Goal: Task Accomplishment & Management: Manage account settings

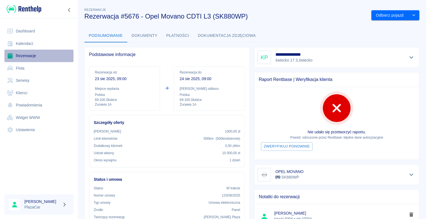
click at [23, 57] on link "Rezerwacje" at bounding box center [38, 56] width 69 height 12
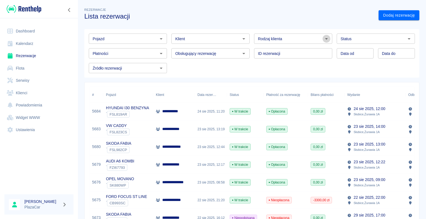
click at [324, 39] on icon "Otwórz" at bounding box center [326, 38] width 7 height 7
click at [306, 52] on li "Osoba prywatna" at bounding box center [290, 50] width 77 height 9
type input "Osoba prywatna"
click at [384, 15] on link "Dodaj rezerwację" at bounding box center [398, 15] width 41 height 10
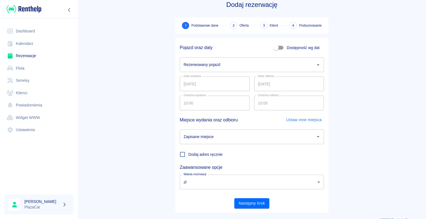
scroll to position [21, 0]
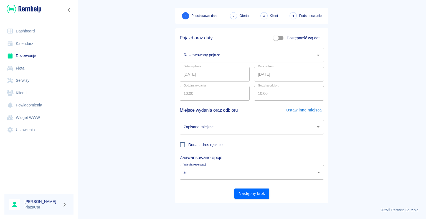
click at [316, 55] on icon "Otwórz" at bounding box center [317, 55] width 3 height 1
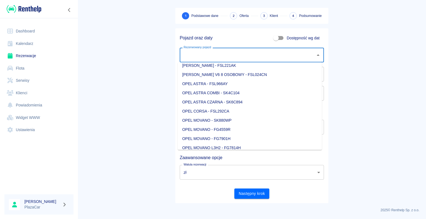
scroll to position [332, 0]
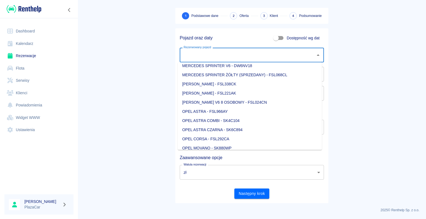
click at [246, 129] on li "OPEL ASTRA CZARNA - SK6C894" at bounding box center [250, 129] width 144 height 9
type input "OPEL ASTRA CZARNA - SK6C894"
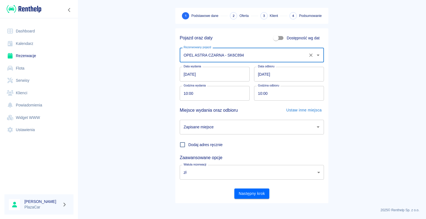
click at [316, 126] on icon "Otwórz" at bounding box center [317, 126] width 3 height 1
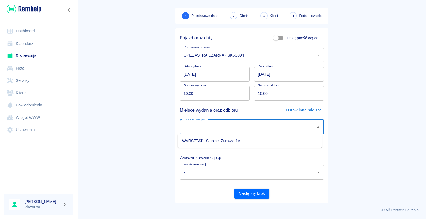
click at [292, 139] on li "WARSZTAT - Słubice, Żurawia 1A" at bounding box center [250, 140] width 144 height 9
type input "WARSZTAT - Słubice, Żurawia 1A"
click at [249, 192] on button "Następny krok" at bounding box center [251, 193] width 35 height 10
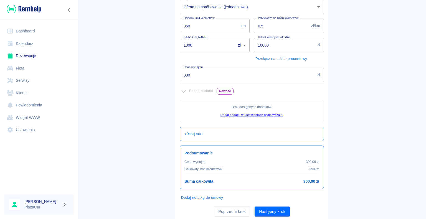
scroll to position [101, 0]
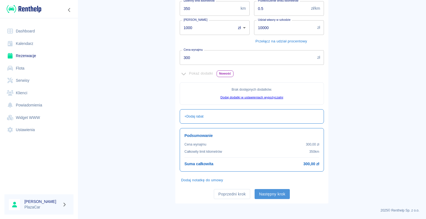
click at [271, 193] on button "Następny krok" at bounding box center [271, 194] width 35 height 10
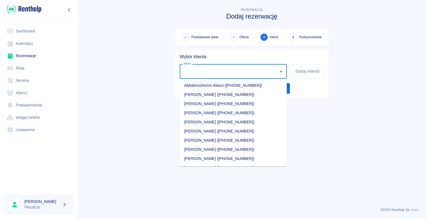
click at [202, 75] on input "Klient" at bounding box center [229, 71] width 94 height 10
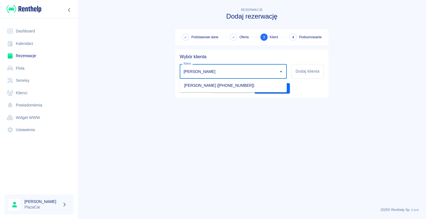
click at [211, 84] on li "[PERSON_NAME] ([PHONE_NUMBER])" at bounding box center [233, 85] width 107 height 9
type input "[PERSON_NAME] ([PHONE_NUMBER])"
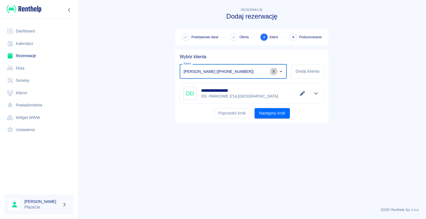
click at [273, 70] on icon "Wyczyść" at bounding box center [274, 72] width 6 height 6
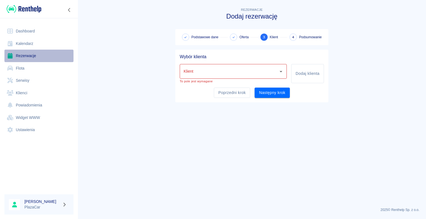
click at [29, 55] on link "Rezerwacje" at bounding box center [38, 56] width 69 height 12
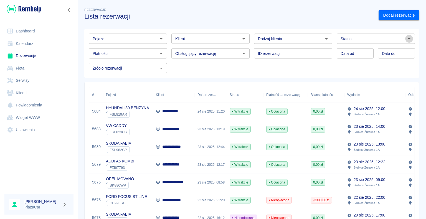
click at [405, 39] on icon "Otwórz" at bounding box center [408, 38] width 7 height 7
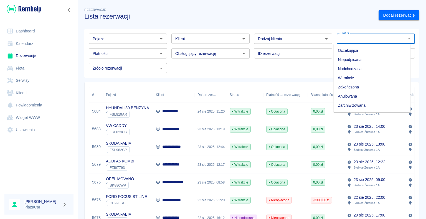
click at [360, 103] on li "Zarchiwizowana" at bounding box center [371, 105] width 77 height 9
type input "Zarchiwizowana"
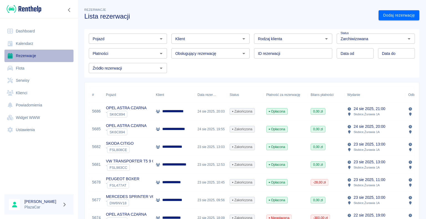
click at [33, 57] on link "Rezerwacje" at bounding box center [38, 56] width 69 height 12
click at [323, 41] on icon "Otwórz" at bounding box center [326, 38] width 7 height 7
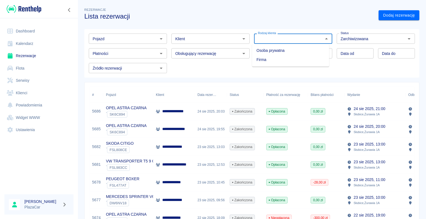
click at [314, 50] on li "Osoba prywatna" at bounding box center [290, 50] width 77 height 9
type input "Osoba prywatna"
click at [399, 38] on icon "Wyczyść" at bounding box center [402, 39] width 6 height 6
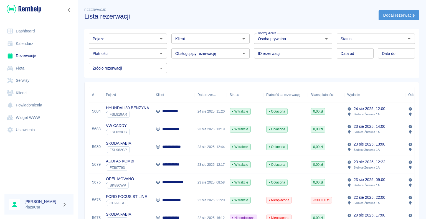
click at [384, 14] on link "Dodaj rezerwację" at bounding box center [398, 15] width 41 height 10
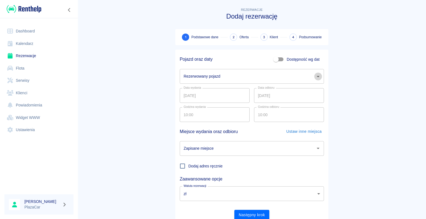
click at [314, 76] on icon "Otwórz" at bounding box center [317, 76] width 7 height 7
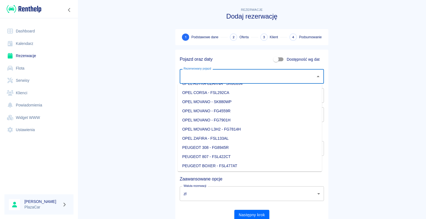
scroll to position [388, 0]
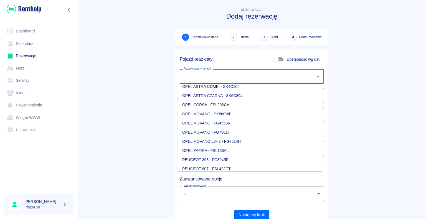
click at [249, 95] on li "OPEL ASTRA CZARNA - SK6C894" at bounding box center [250, 95] width 144 height 9
type input "OPEL ASTRA CZARNA - SK6C894"
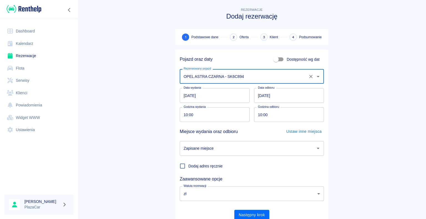
click at [316, 148] on icon "Otwórz" at bounding box center [317, 148] width 3 height 1
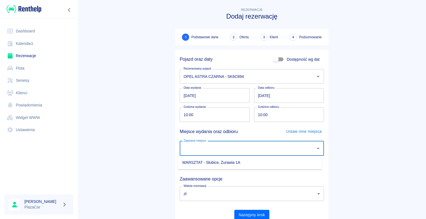
click at [290, 159] on li "WARSZTAT - Słubice, Żurawia 1A" at bounding box center [250, 162] width 144 height 9
type input "WARSZTAT - Słubice, Żurawia 1A"
click at [245, 214] on button "Następny krok" at bounding box center [251, 215] width 35 height 10
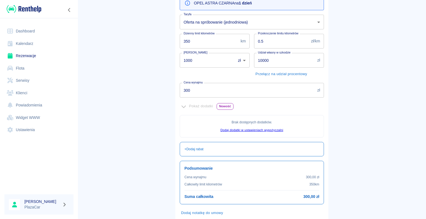
scroll to position [101, 0]
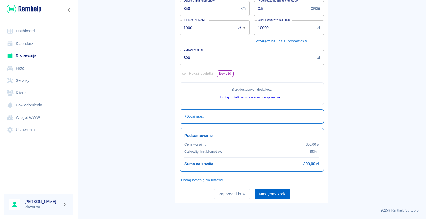
click at [271, 192] on button "Następny krok" at bounding box center [271, 194] width 35 height 10
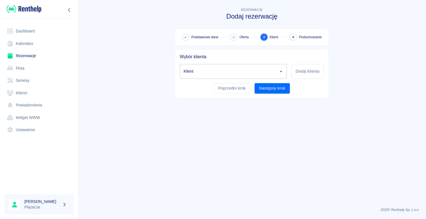
scroll to position [0, 0]
click at [198, 70] on input "Klient" at bounding box center [229, 71] width 94 height 10
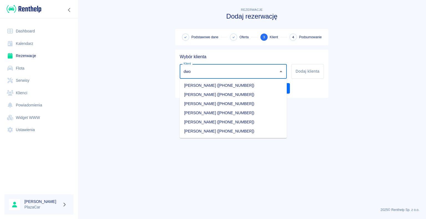
click at [218, 83] on li "[PERSON_NAME] ([PHONE_NUMBER])" at bounding box center [233, 85] width 107 height 9
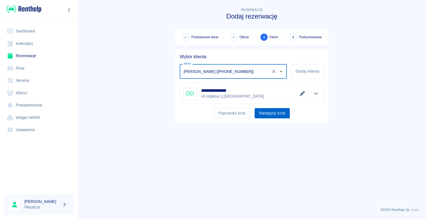
type input "[PERSON_NAME] ([PHONE_NUMBER])"
click at [270, 114] on button "Następny krok" at bounding box center [271, 113] width 35 height 10
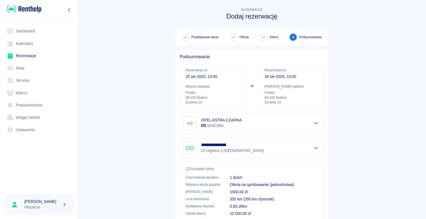
scroll to position [79, 0]
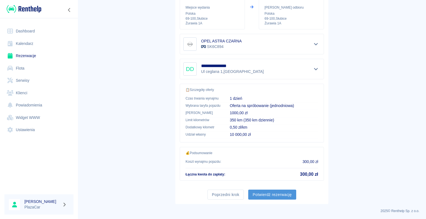
click at [268, 193] on button "Potwierdź rezerwację" at bounding box center [272, 195] width 48 height 10
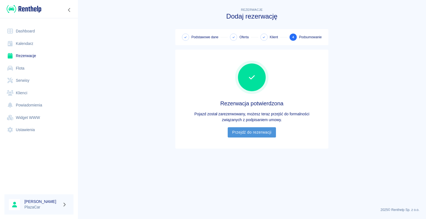
click at [250, 130] on link "Przejdź do rezerwacji" at bounding box center [251, 132] width 48 height 10
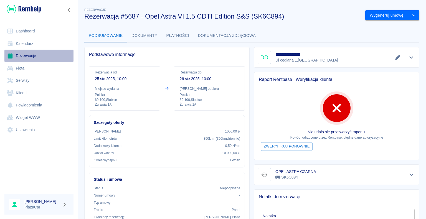
click at [23, 56] on link "Rezerwacje" at bounding box center [38, 56] width 69 height 12
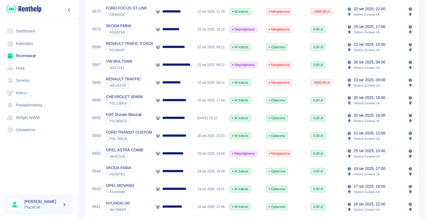
scroll to position [222, 0]
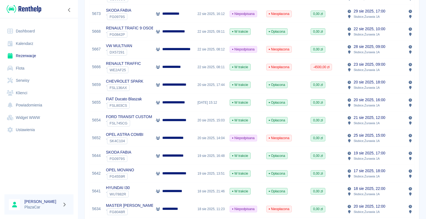
click at [201, 137] on div "20 sie 2025, 14:04" at bounding box center [211, 138] width 32 height 18
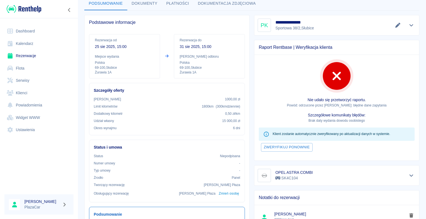
scroll to position [28, 0]
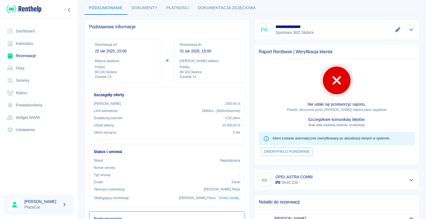
click at [27, 54] on link "Rezerwacje" at bounding box center [38, 56] width 69 height 12
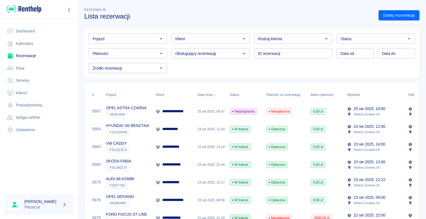
click at [34, 54] on link "Rezerwacje" at bounding box center [38, 56] width 69 height 12
click at [324, 39] on icon "Otwórz" at bounding box center [326, 38] width 7 height 7
click at [303, 48] on li "Osoba prywatna" at bounding box center [290, 50] width 77 height 9
type input "Osoba prywatna"
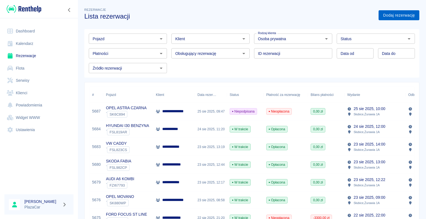
click at [388, 15] on link "Dodaj rezerwację" at bounding box center [398, 15] width 41 height 10
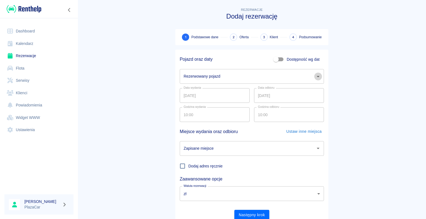
click at [314, 76] on icon "Otwórz" at bounding box center [317, 76] width 7 height 7
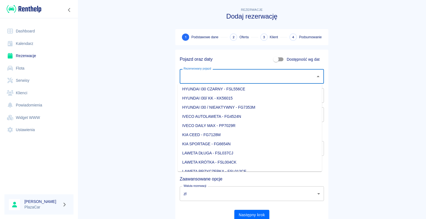
scroll to position [166, 0]
click at [257, 116] on li "IVECO AUTOLAWETA - FG4524N" at bounding box center [250, 116] width 144 height 9
type input "IVECO AUTOLAWETA - FG4524N"
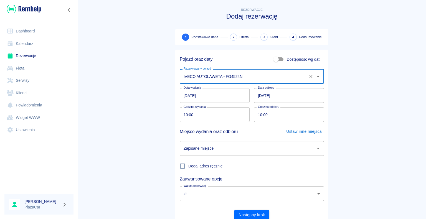
click at [260, 95] on input "[DATE]" at bounding box center [289, 95] width 70 height 15
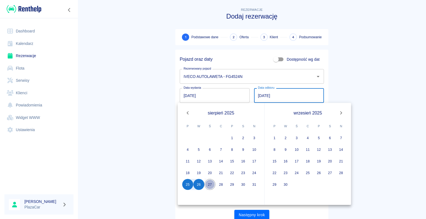
click at [209, 184] on button "27" at bounding box center [209, 184] width 11 height 11
type input "[DATE]"
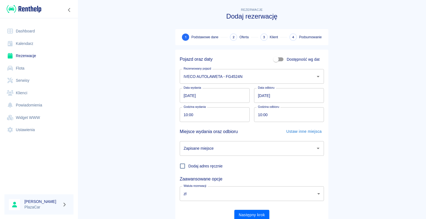
click at [316, 149] on icon "Otwórz" at bounding box center [317, 148] width 3 height 1
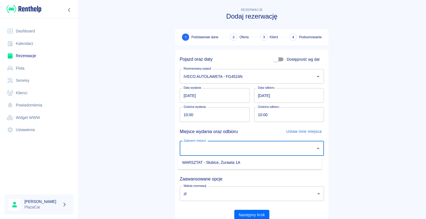
click at [295, 162] on li "WARSZTAT - Słubice, Żurawia 1A" at bounding box center [250, 162] width 144 height 9
type input "WARSZTAT - Słubice, Żurawia 1A"
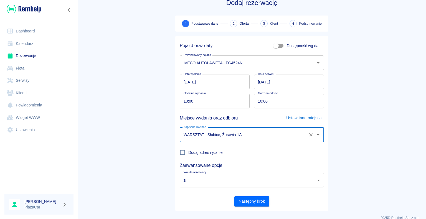
scroll to position [21, 0]
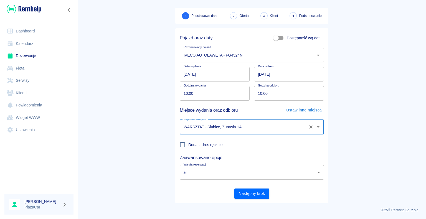
click at [150, 152] on main "Rezerwacje Dodaj rezerwację 1 Podstawowe dane 2 Oferta 3 Klient 4 Podsumowanie …" at bounding box center [252, 94] width 348 height 218
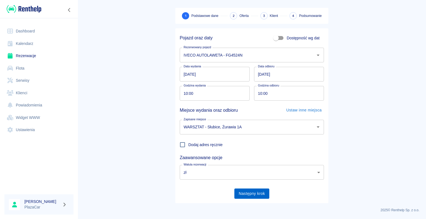
click at [248, 192] on button "Następny krok" at bounding box center [251, 193] width 35 height 10
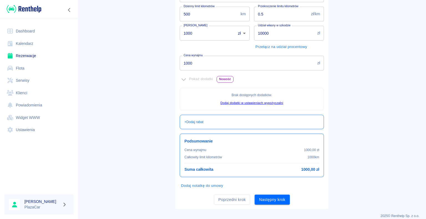
scroll to position [101, 0]
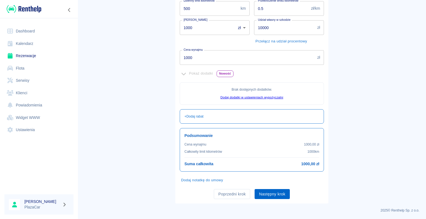
click at [269, 193] on button "Następny krok" at bounding box center [271, 194] width 35 height 10
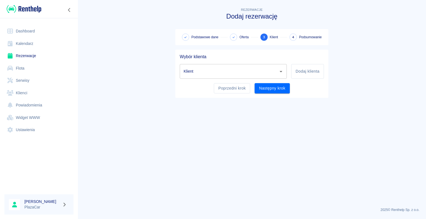
scroll to position [0, 0]
click at [200, 72] on input "Klient" at bounding box center [229, 71] width 94 height 10
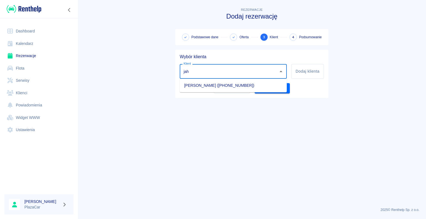
click at [214, 86] on li "[PERSON_NAME] ([PHONE_NUMBER])" at bounding box center [233, 85] width 107 height 9
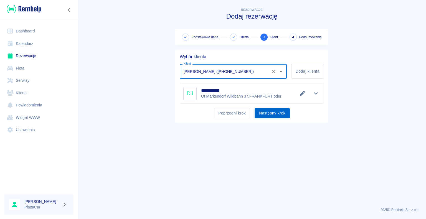
type input "[PERSON_NAME] ([PHONE_NUMBER])"
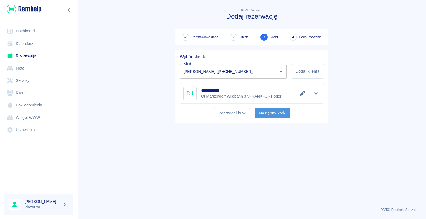
click at [273, 113] on button "Następny krok" at bounding box center [271, 113] width 35 height 10
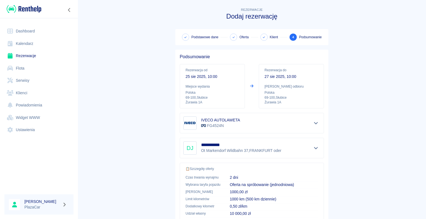
scroll to position [79, 0]
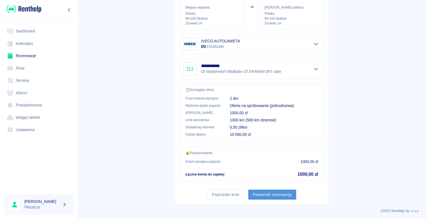
click at [268, 194] on button "Potwierdź rezerwację" at bounding box center [272, 195] width 48 height 10
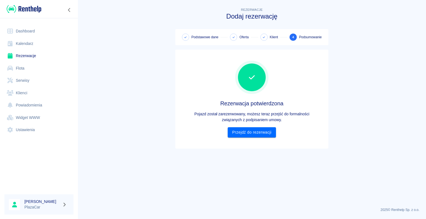
scroll to position [0, 0]
click at [250, 132] on link "Przejdź do rezerwacji" at bounding box center [251, 132] width 48 height 10
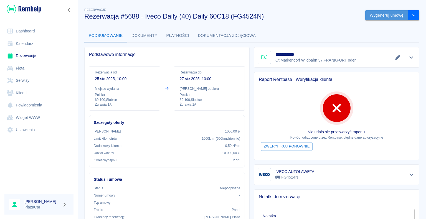
click at [378, 15] on button "Wygeneruj umowę" at bounding box center [386, 15] width 43 height 10
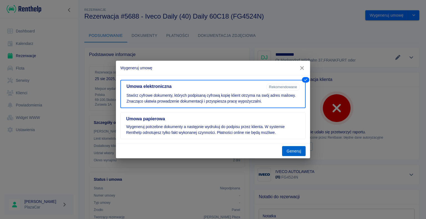
click at [292, 150] on button "Generuj" at bounding box center [294, 151] width 24 height 10
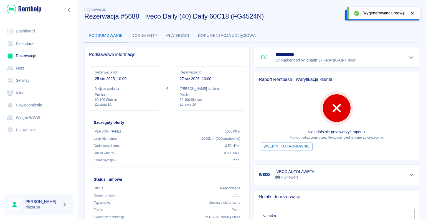
click at [410, 12] on icon at bounding box center [412, 13] width 5 height 4
click at [367, 16] on button "Podpisz umowę elektroniczną" at bounding box center [375, 15] width 63 height 10
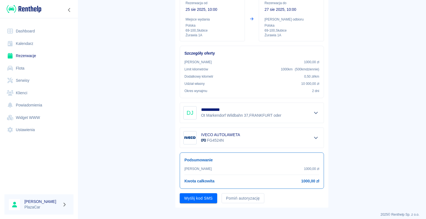
scroll to position [65, 0]
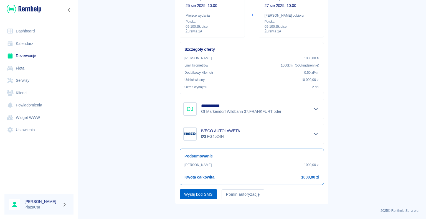
click at [205, 192] on button "Wyślij kod SMS" at bounding box center [198, 194] width 37 height 10
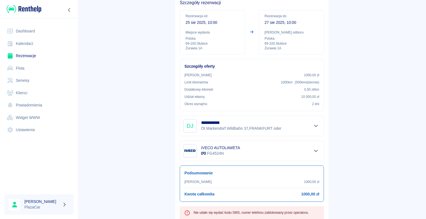
scroll to position [0, 0]
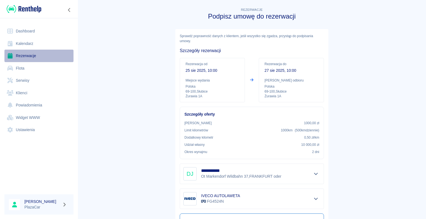
click at [27, 56] on link "Rezerwacje" at bounding box center [38, 56] width 69 height 12
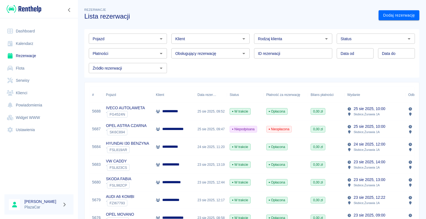
click at [214, 113] on div "25 sie 2025, 09:52" at bounding box center [211, 112] width 32 height 18
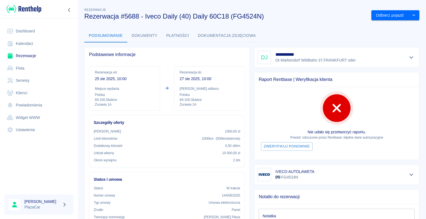
click at [306, 2] on div "Rezerwacje Rezerwacja #5688 - Iveco Daily (40) Daily 60C18 (FG4524N)" at bounding box center [223, 11] width 287 height 18
click at [47, 56] on link "Rezerwacje" at bounding box center [38, 56] width 69 height 12
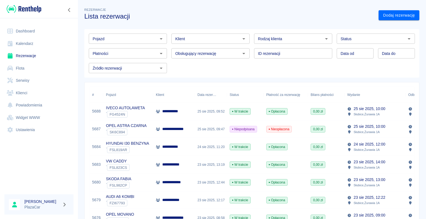
click at [212, 112] on div "25 sie 2025, 09:52" at bounding box center [211, 112] width 32 height 18
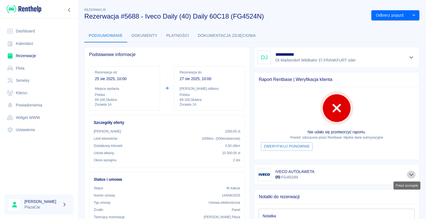
click at [408, 172] on icon "Pokaż szczegóły" at bounding box center [411, 174] width 6 height 5
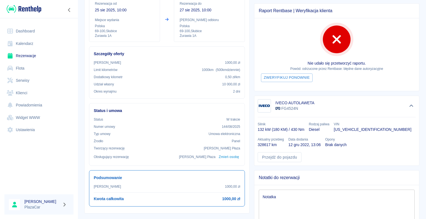
scroll to position [55, 0]
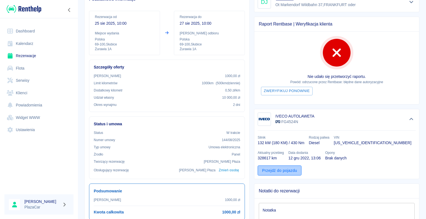
click at [277, 169] on link "Przejdź do pojazdu" at bounding box center [279, 170] width 44 height 10
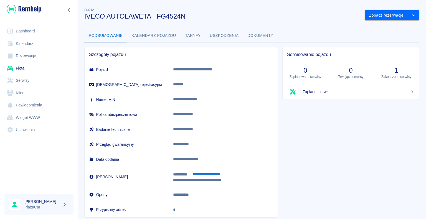
click at [259, 35] on button "Dokumenty" at bounding box center [260, 35] width 35 height 13
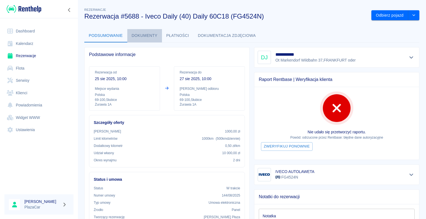
click at [143, 33] on button "Dokumenty" at bounding box center [144, 35] width 35 height 13
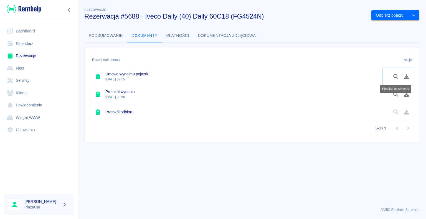
click at [395, 76] on icon "Podgląd dokumentu" at bounding box center [395, 76] width 6 height 5
click at [29, 55] on link "Rezerwacje" at bounding box center [38, 56] width 69 height 12
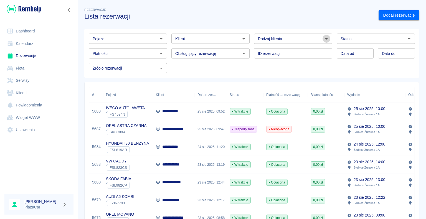
click at [323, 39] on icon "Otwórz" at bounding box center [326, 38] width 7 height 7
click at [301, 49] on li "Osoba prywatna" at bounding box center [290, 50] width 77 height 9
type input "Osoba prywatna"
click at [383, 14] on link "Dodaj rezerwację" at bounding box center [398, 15] width 41 height 10
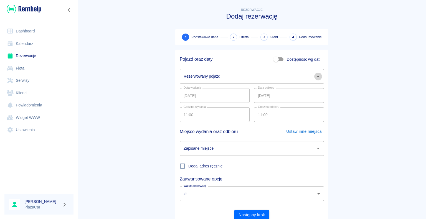
click at [317, 76] on icon "Otwórz" at bounding box center [317, 76] width 7 height 7
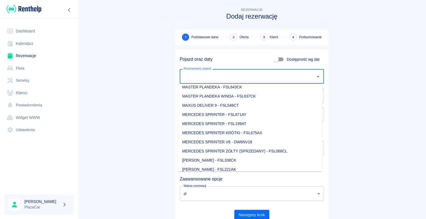
scroll to position [250, 0]
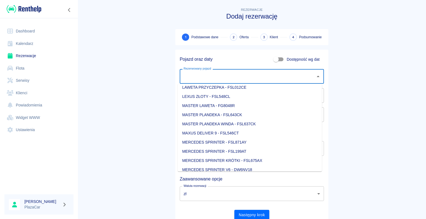
click at [252, 105] on li "MASTER LAWETA - FG8048R" at bounding box center [250, 105] width 144 height 9
type input "MASTER LAWETA - FG8048R"
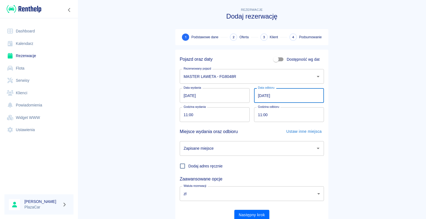
click at [260, 95] on input "[DATE]" at bounding box center [289, 95] width 70 height 15
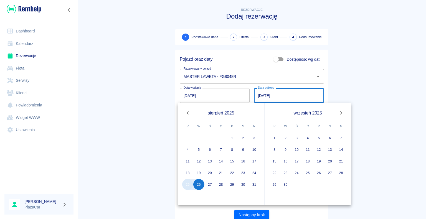
click at [190, 182] on button "25" at bounding box center [187, 184] width 11 height 11
click at [189, 185] on button "25" at bounding box center [187, 184] width 11 height 11
type input "[DATE]"
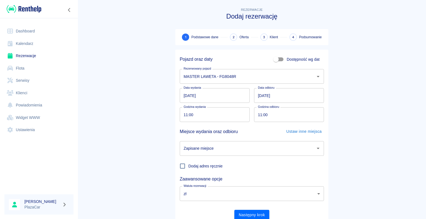
click at [185, 114] on input "11:00" at bounding box center [213, 114] width 66 height 15
type input "15:30"
click at [260, 114] on input "11:00" at bounding box center [287, 114] width 66 height 15
type input "18:00"
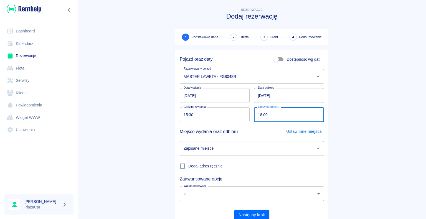
click at [144, 162] on main "Rezerwacje Dodaj rezerwację 1 Podstawowe dane 2 Oferta 3 Klient 4 Podsumowanie …" at bounding box center [252, 116] width 348 height 218
click at [316, 149] on icon "Otwórz" at bounding box center [317, 148] width 7 height 7
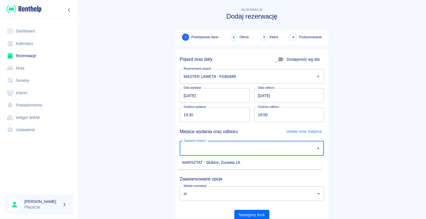
click at [300, 161] on li "WARSZTAT - Słubice, Żurawia 1A" at bounding box center [250, 162] width 144 height 9
type input "WARSZTAT - Słubice, Żurawia 1A"
click at [255, 214] on button "Następny krok" at bounding box center [251, 215] width 35 height 10
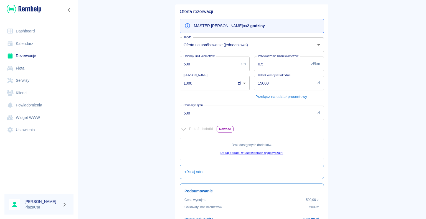
scroll to position [17, 0]
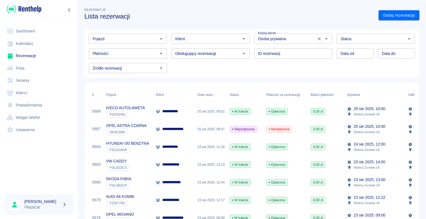
click at [323, 39] on icon "Otwórz" at bounding box center [326, 38] width 7 height 7
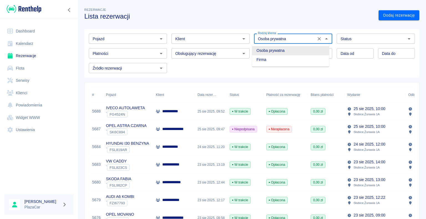
click at [311, 50] on li "Osoba prywatna" at bounding box center [290, 50] width 77 height 9
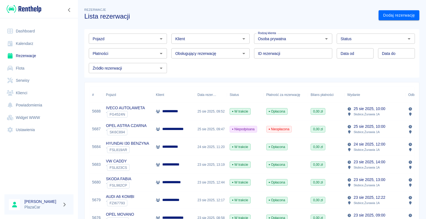
click at [351, 14] on h3 "Lista rezerwacji" at bounding box center [229, 16] width 290 height 8
click at [385, 16] on link "Dodaj rezerwację" at bounding box center [398, 15] width 41 height 10
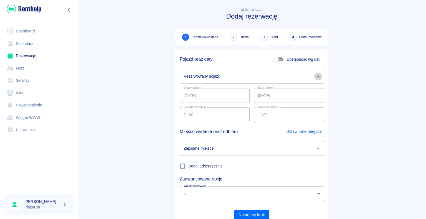
click at [315, 76] on icon "Otwórz" at bounding box center [317, 76] width 7 height 7
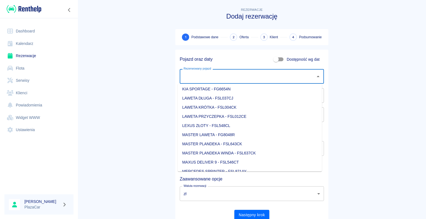
scroll to position [222, 0]
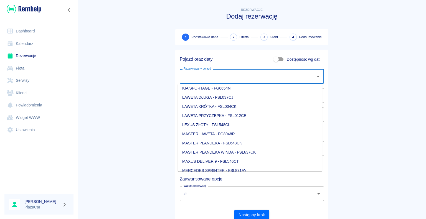
click at [259, 134] on li "MASTER LAWETA - FG8048R" at bounding box center [250, 133] width 144 height 9
type input "MASTER LAWETA - FG8048R"
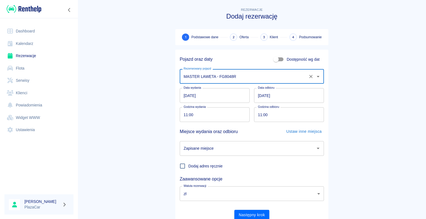
click at [259, 95] on input "[DATE]" at bounding box center [289, 95] width 70 height 15
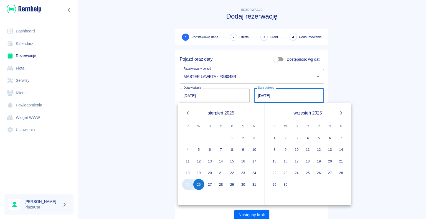
click at [189, 187] on button "25" at bounding box center [187, 184] width 11 height 11
click at [188, 184] on button "25" at bounding box center [187, 184] width 11 height 11
type input "[DATE]"
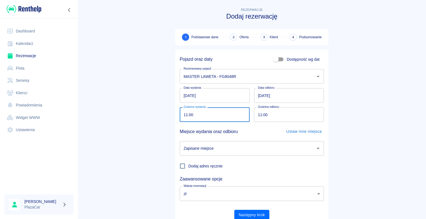
click at [185, 114] on input "11:00" at bounding box center [213, 114] width 66 height 15
type input "15:30"
click at [350, 128] on main "Rezerwacje Dodaj rezerwację 1 Podstawowe dane 2 Oferta 3 Klient 4 Podsumowanie …" at bounding box center [252, 116] width 348 height 218
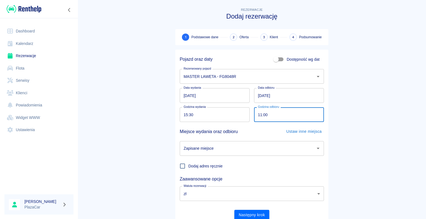
click at [259, 114] on input "11:00" at bounding box center [287, 114] width 66 height 15
type input "18:30"
click at [120, 140] on main "Rezerwacje Dodaj rezerwację 1 Podstawowe dane 2 Oferta 3 Klient 4 Podsumowanie …" at bounding box center [252, 116] width 348 height 218
click at [316, 149] on icon "Otwórz" at bounding box center [317, 148] width 7 height 7
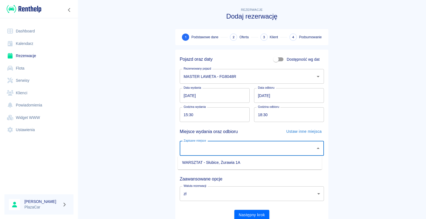
click at [261, 162] on li "WARSZTAT - Słubice, Żurawia 1A" at bounding box center [250, 162] width 144 height 9
type input "WARSZTAT - Słubice, Żurawia 1A"
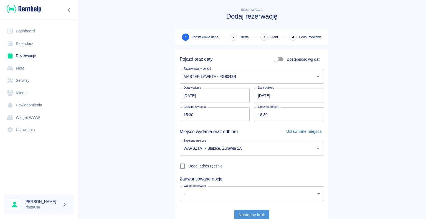
click at [245, 214] on button "Następny krok" at bounding box center [251, 215] width 35 height 10
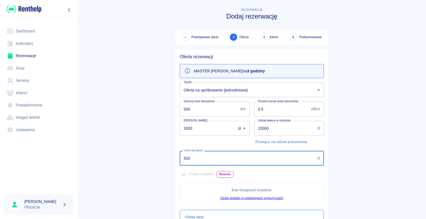
click at [188, 158] on input "500" at bounding box center [247, 158] width 135 height 15
type input "5"
type input "200"
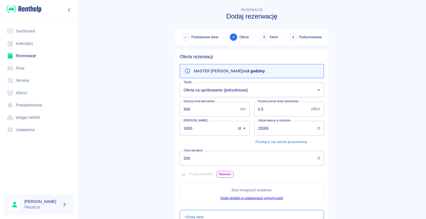
click at [157, 160] on main "Rezerwacje Dodaj rezerwację Podstawowe dane 2 Oferta 3 Klient 4 Podsumowanie Of…" at bounding box center [252, 155] width 348 height 297
click at [149, 160] on main "Rezerwacje Dodaj rezerwację Podstawowe dane 2 Oferta 3 Klient 4 Podsumowanie Of…" at bounding box center [252, 155] width 348 height 297
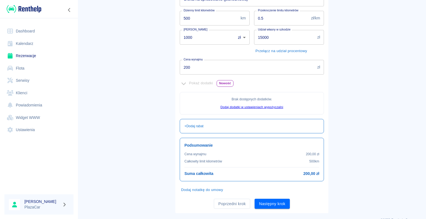
scroll to position [101, 0]
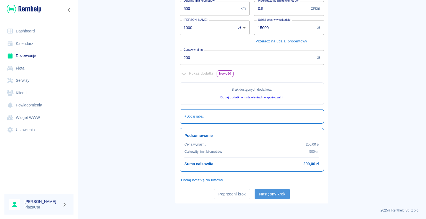
click at [270, 194] on button "Następny krok" at bounding box center [271, 194] width 35 height 10
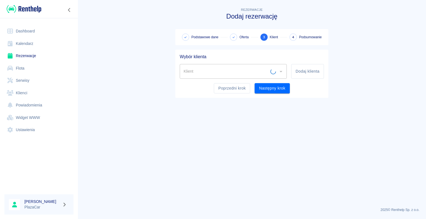
scroll to position [0, 0]
click at [188, 69] on div "Klient Klient" at bounding box center [233, 71] width 107 height 15
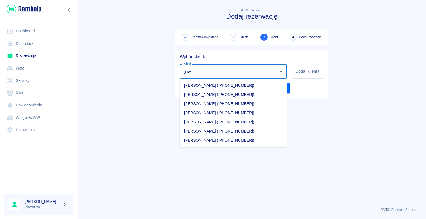
click at [205, 95] on li "[PERSON_NAME] ([PHONE_NUMBER])" at bounding box center [233, 94] width 107 height 9
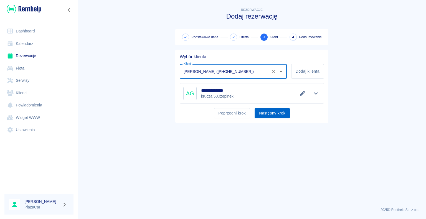
type input "[PERSON_NAME] ([PHONE_NUMBER])"
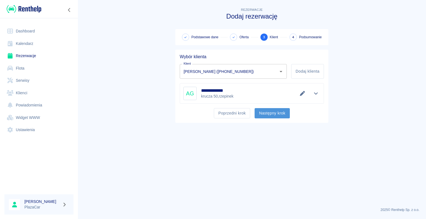
click at [270, 112] on button "Następny krok" at bounding box center [271, 113] width 35 height 10
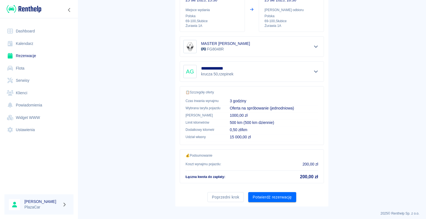
scroll to position [79, 0]
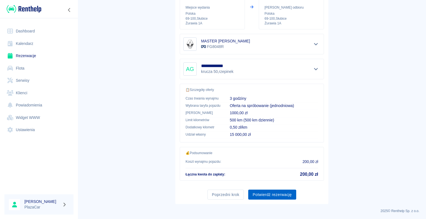
click at [270, 192] on button "Potwierdź rezerwację" at bounding box center [272, 195] width 48 height 10
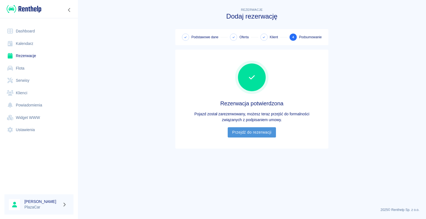
click at [252, 131] on link "Przejdź do rezerwacji" at bounding box center [251, 132] width 48 height 10
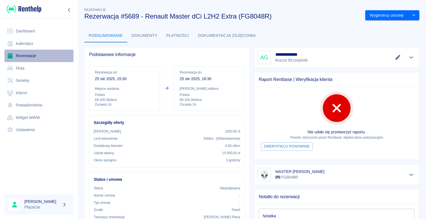
click at [25, 55] on link "Rezerwacje" at bounding box center [38, 56] width 69 height 12
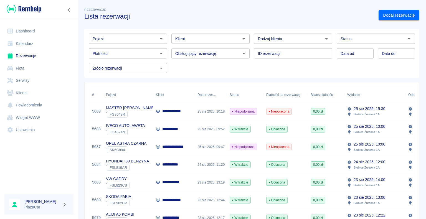
click at [156, 146] on icon at bounding box center [158, 146] width 4 height 3
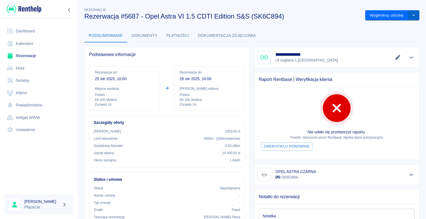
click at [411, 14] on icon "drop-down" at bounding box center [413, 15] width 4 height 4
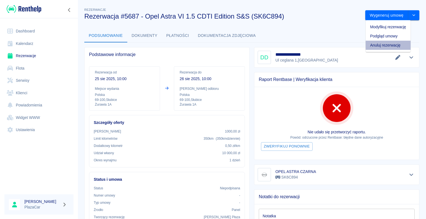
click at [393, 46] on li "Anuluj rezerwację" at bounding box center [387, 45] width 45 height 9
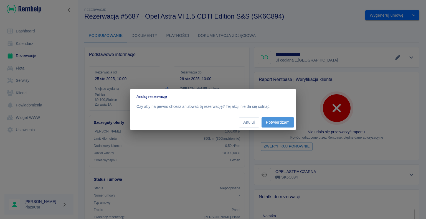
click at [275, 121] on button "Potwierdzam" at bounding box center [277, 122] width 32 height 10
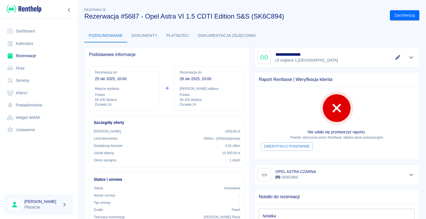
drag, startPoint x: 0, startPoint y: 0, endPoint x: 29, endPoint y: 55, distance: 61.8
click at [29, 55] on link "Rezerwacje" at bounding box center [38, 56] width 69 height 12
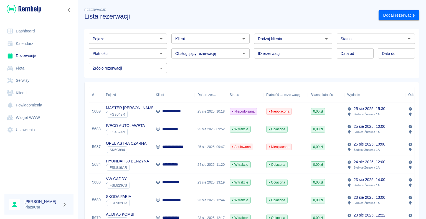
click at [323, 38] on icon "Otwórz" at bounding box center [326, 38] width 7 height 7
click at [303, 50] on li "Osoba prywatna" at bounding box center [290, 50] width 77 height 9
type input "Osoba prywatna"
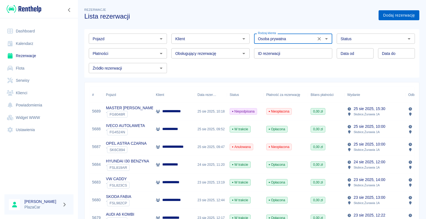
click at [382, 13] on link "Dodaj rezerwację" at bounding box center [398, 15] width 41 height 10
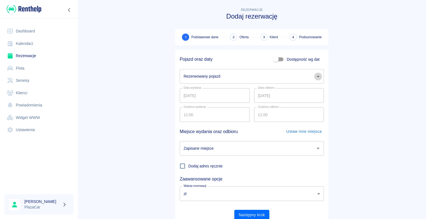
click at [316, 76] on icon "Otwórz" at bounding box center [317, 76] width 3 height 1
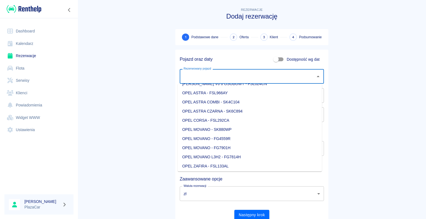
scroll to position [388, 0]
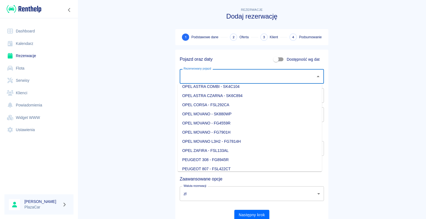
click at [252, 96] on li "OPEL ASTRA CZARNA - SK6C894" at bounding box center [250, 95] width 144 height 9
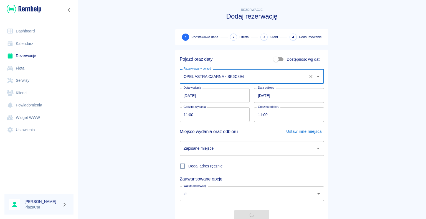
type input "OPEL ASTRA CZARNA - SK6C894"
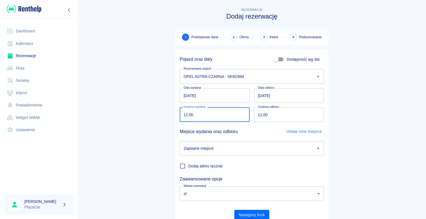
click at [184, 114] on input "11:00" at bounding box center [213, 114] width 66 height 15
type input "14:00"
click at [259, 115] on input "11:00" at bounding box center [287, 114] width 66 height 15
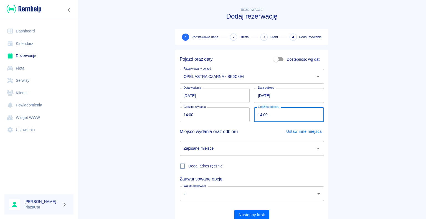
type input "14:00"
click at [117, 140] on main "Rezerwacje Dodaj rezerwację 1 Podstawowe dane 2 Oferta 3 Klient 4 Podsumowanie …" at bounding box center [252, 116] width 348 height 218
click at [316, 148] on icon "Otwórz" at bounding box center [317, 148] width 3 height 1
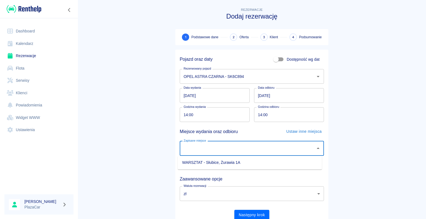
click at [296, 160] on li "WARSZTAT - Słubice, Żurawia 1A" at bounding box center [250, 162] width 144 height 9
type input "WARSZTAT - Słubice, Żurawia 1A"
click at [249, 214] on button "Następny krok" at bounding box center [251, 215] width 35 height 10
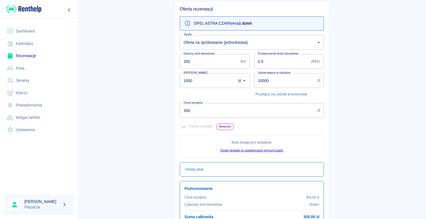
scroll to position [101, 0]
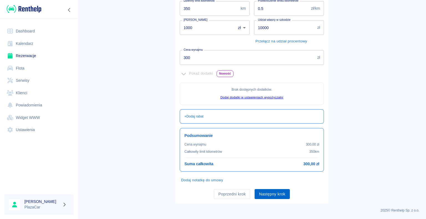
click at [271, 193] on button "Następny krok" at bounding box center [271, 194] width 35 height 10
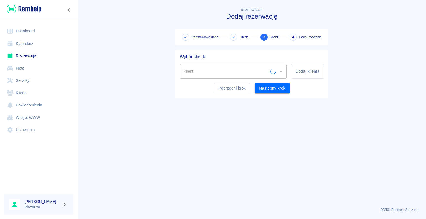
scroll to position [0, 0]
click at [201, 71] on input "Klient" at bounding box center [229, 71] width 94 height 10
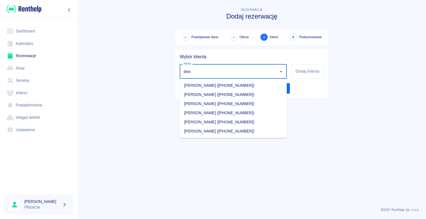
click at [214, 85] on li "[PERSON_NAME] ([PHONE_NUMBER])" at bounding box center [233, 85] width 107 height 9
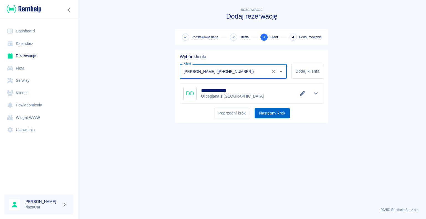
type input "[PERSON_NAME] ([PHONE_NUMBER])"
click at [270, 113] on button "Następny krok" at bounding box center [271, 113] width 35 height 10
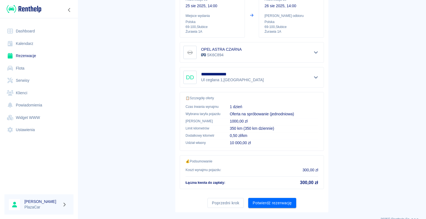
scroll to position [79, 0]
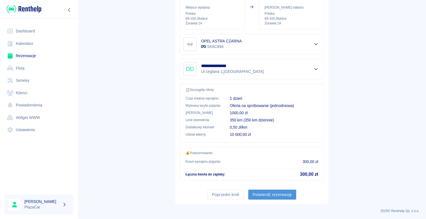
click at [270, 193] on button "Potwierdź rezerwację" at bounding box center [272, 195] width 48 height 10
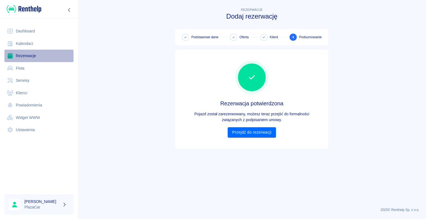
click at [25, 56] on link "Rezerwacje" at bounding box center [38, 56] width 69 height 12
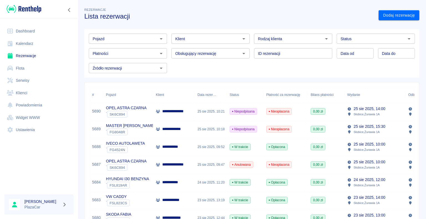
click at [80, 71] on div "Pojazd Pojazd Klient Klient Rodzaj klienta Rodzaj klienta Status Status Płatnoś…" at bounding box center [249, 51] width 339 height 53
drag, startPoint x: 80, startPoint y: 68, endPoint x: 85, endPoint y: 69, distance: 4.7
click at [85, 69] on div "Pojazd Pojazd Klient Klient Rodzaj klienta Rodzaj klienta Status Status Płatnoś…" at bounding box center [249, 51] width 339 height 53
click at [32, 32] on link "Dashboard" at bounding box center [38, 31] width 69 height 12
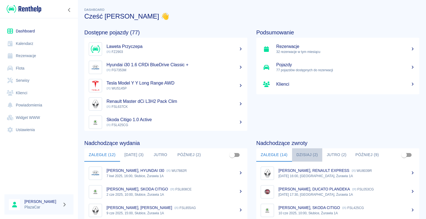
click at [299, 152] on button "Dzisiaj (2)" at bounding box center [307, 154] width 30 height 13
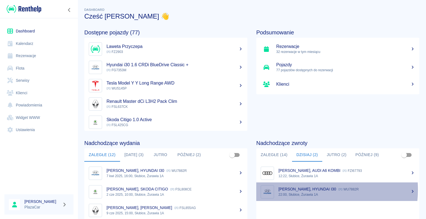
click at [310, 190] on p "[PERSON_NAME], HYUNDAI I30" at bounding box center [307, 189] width 58 height 4
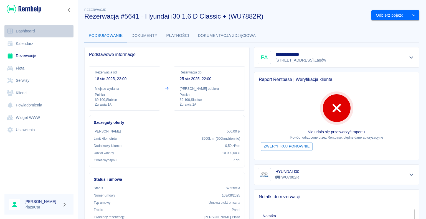
click at [24, 32] on link "Dashboard" at bounding box center [38, 31] width 69 height 12
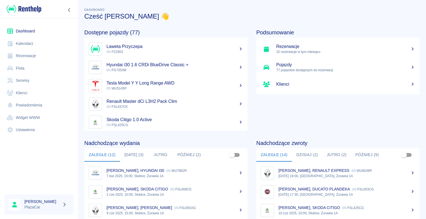
click at [305, 154] on button "Dzisiaj (2)" at bounding box center [307, 154] width 30 height 13
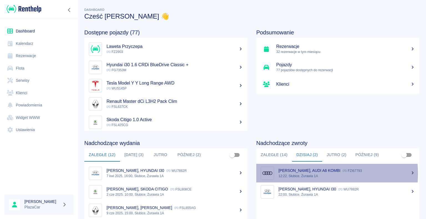
click at [304, 173] on p "12:22, Słubice, Żurawia 1A" at bounding box center [346, 175] width 136 height 5
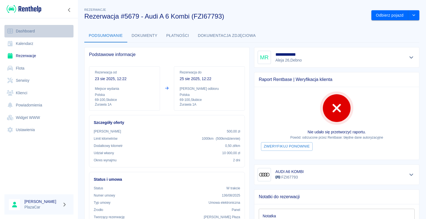
click at [22, 30] on link "Dashboard" at bounding box center [38, 31] width 69 height 12
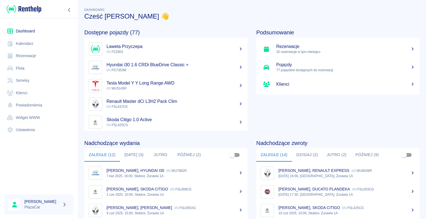
click at [326, 7] on div "Dashboard Cześć [PERSON_NAME] 👋" at bounding box center [249, 11] width 339 height 18
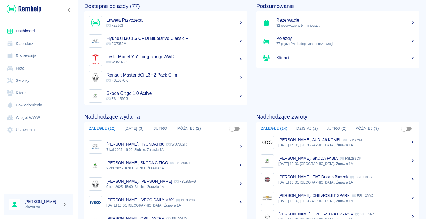
scroll to position [70, 0]
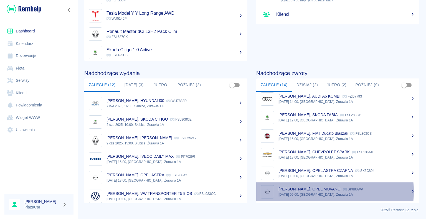
click at [306, 191] on div "[PERSON_NAME], OPEL MOVANO SK880WP" at bounding box center [346, 189] width 136 height 6
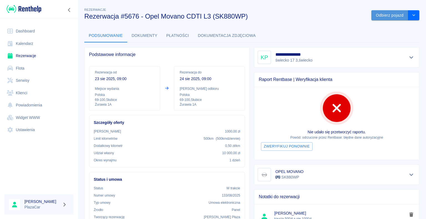
click at [378, 14] on button "Odbierz pojazd" at bounding box center [389, 15] width 37 height 10
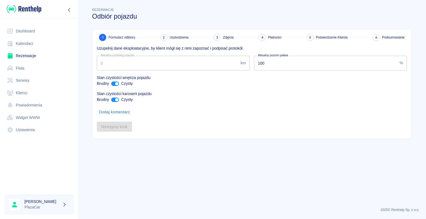
type input "96929"
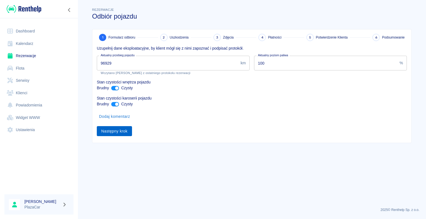
click at [112, 131] on button "Następny krok" at bounding box center [114, 131] width 35 height 10
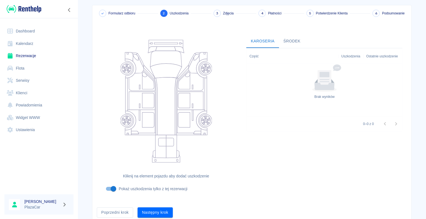
scroll to position [45, 0]
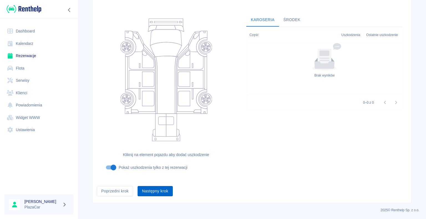
click at [152, 191] on button "Następny krok" at bounding box center [154, 191] width 35 height 10
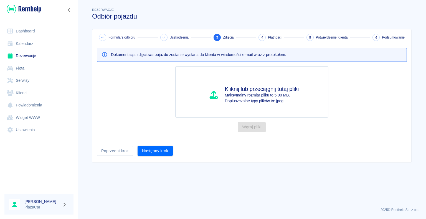
scroll to position [0, 0]
click at [155, 149] on button "Następny krok" at bounding box center [154, 151] width 35 height 10
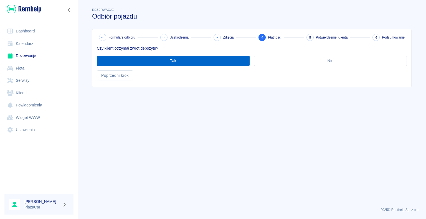
click at [172, 60] on button "Tak" at bounding box center [173, 61] width 153 height 10
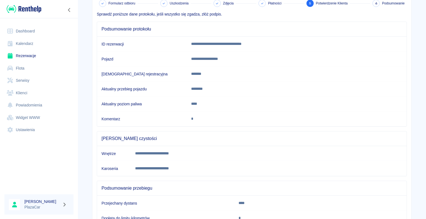
scroll to position [77, 0]
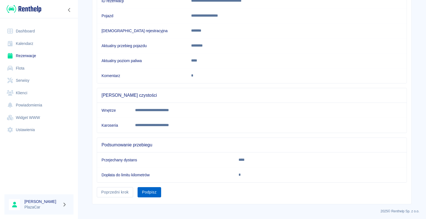
click at [148, 191] on button "Podpisz" at bounding box center [149, 192] width 24 height 10
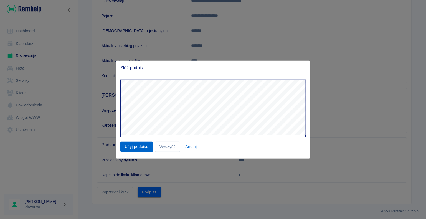
click at [135, 148] on button "Użyj podpisu" at bounding box center [136, 147] width 32 height 10
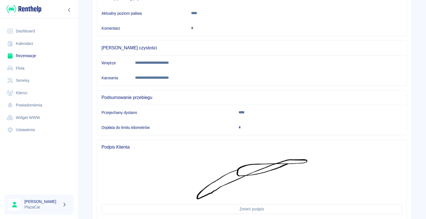
scroll to position [163, 0]
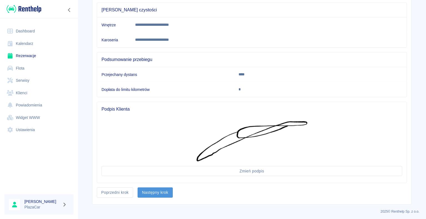
click at [152, 189] on button "Następny krok" at bounding box center [154, 192] width 35 height 10
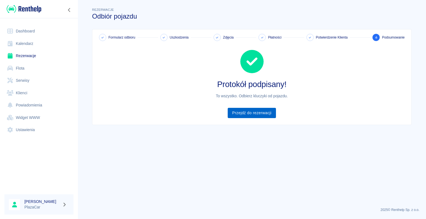
click at [253, 110] on link "Przejdź do rezerwacji" at bounding box center [251, 113] width 48 height 10
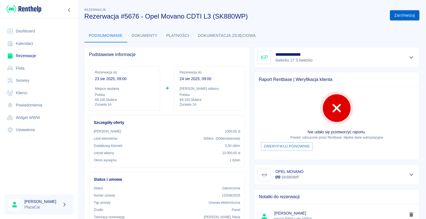
click at [399, 16] on button "Zarchiwizuj" at bounding box center [404, 15] width 29 height 10
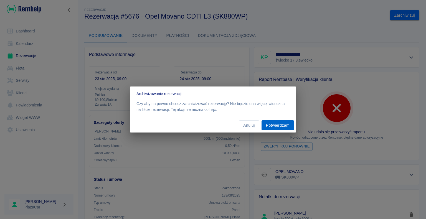
click at [271, 125] on button "Potwierdzam" at bounding box center [277, 125] width 32 height 10
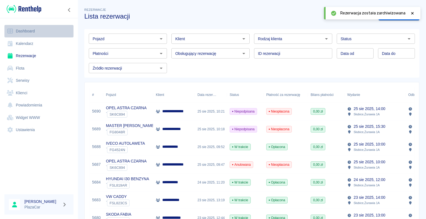
click at [35, 30] on link "Dashboard" at bounding box center [38, 31] width 69 height 12
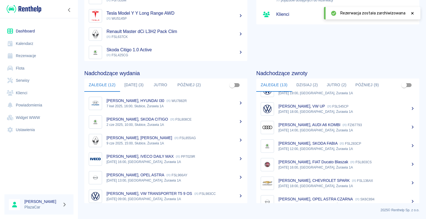
scroll to position [134, 0]
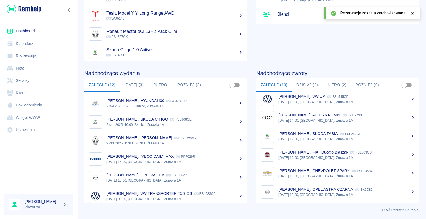
click at [313, 191] on div "[PERSON_NAME], OPEL ASTRA CZARNA SK6C894" at bounding box center [346, 189] width 136 height 6
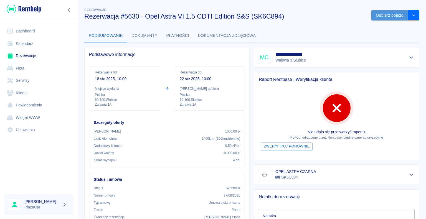
click at [387, 13] on button "Odbierz pojazd" at bounding box center [389, 15] width 37 height 10
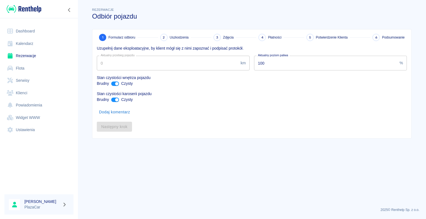
type input "69980"
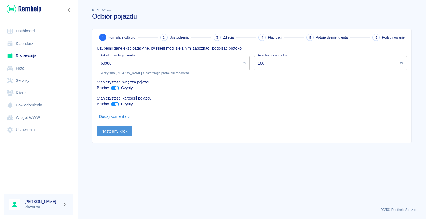
click at [115, 130] on button "Następny krok" at bounding box center [114, 131] width 35 height 10
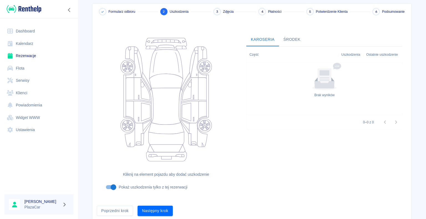
scroll to position [45, 0]
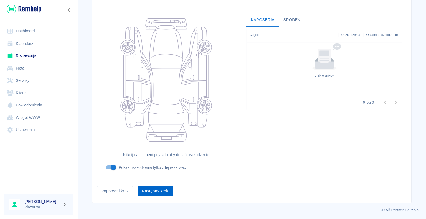
click at [156, 187] on button "Następny krok" at bounding box center [154, 191] width 35 height 10
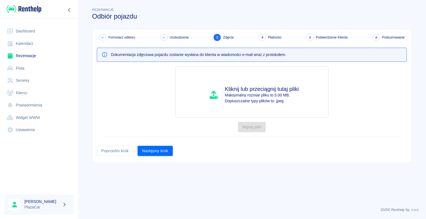
scroll to position [0, 0]
click at [156, 149] on button "Następny krok" at bounding box center [154, 151] width 35 height 10
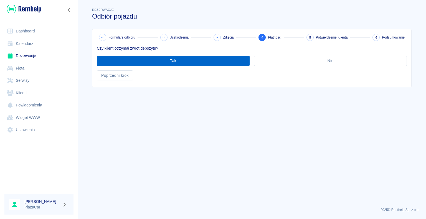
click at [172, 58] on button "Tak" at bounding box center [173, 61] width 153 height 10
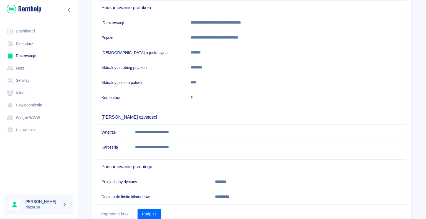
scroll to position [77, 0]
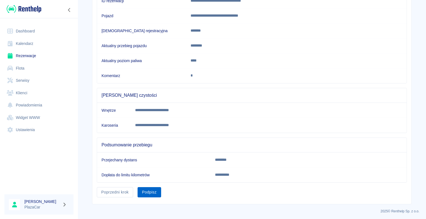
click at [145, 190] on button "Podpisz" at bounding box center [149, 192] width 24 height 10
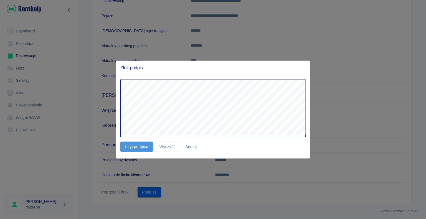
click at [135, 146] on button "Użyj podpisu" at bounding box center [136, 147] width 32 height 10
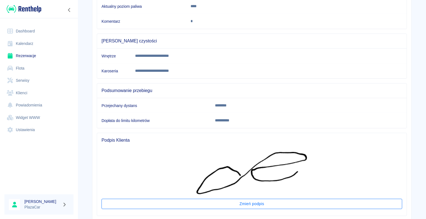
scroll to position [165, 0]
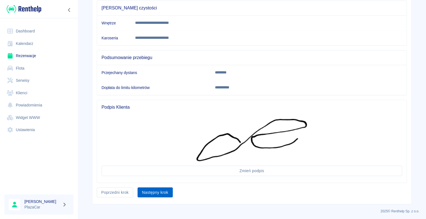
click at [153, 191] on button "Następny krok" at bounding box center [154, 192] width 35 height 10
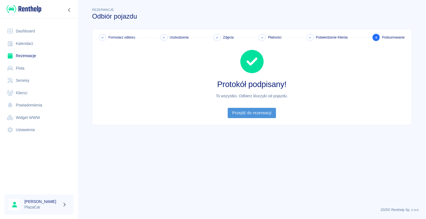
click at [249, 113] on link "Przejdź do rezerwacji" at bounding box center [251, 113] width 48 height 10
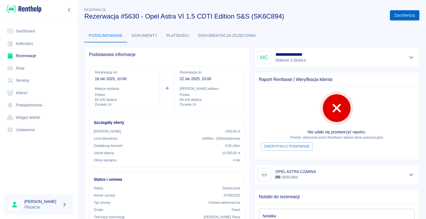
click at [400, 14] on button "Zarchiwizuj" at bounding box center [404, 15] width 29 height 10
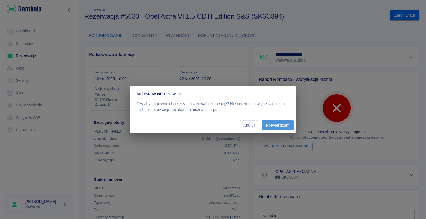
click at [279, 124] on button "Potwierdzam" at bounding box center [277, 125] width 32 height 10
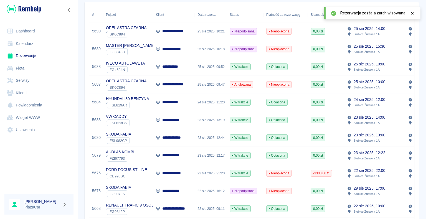
scroll to position [83, 0]
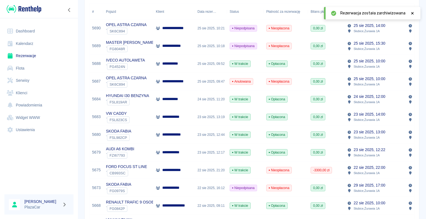
click at [25, 30] on link "Dashboard" at bounding box center [38, 31] width 69 height 12
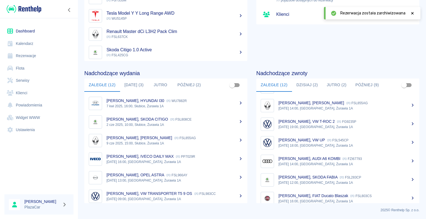
scroll to position [116, 0]
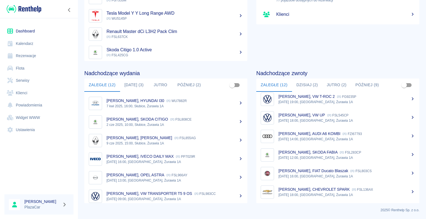
click at [318, 172] on p "[PERSON_NAME], FIAT Ducato Blaszak" at bounding box center [313, 170] width 70 height 4
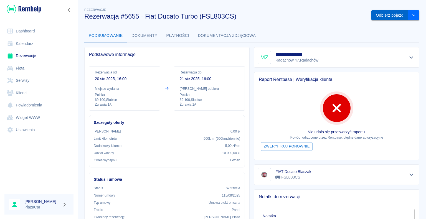
click at [379, 15] on button "Odbierz pojazd" at bounding box center [389, 15] width 37 height 10
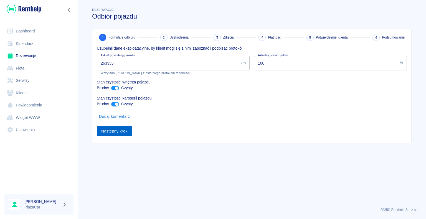
click at [112, 129] on button "Następny krok" at bounding box center [114, 131] width 35 height 10
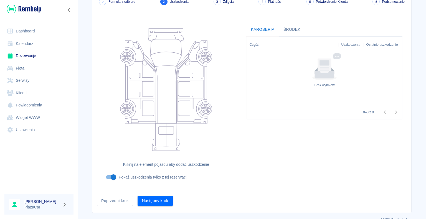
scroll to position [45, 0]
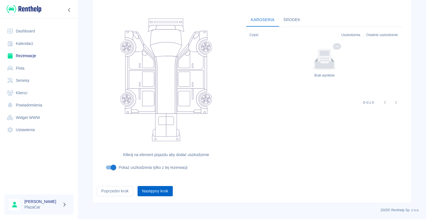
click at [154, 191] on button "Następny krok" at bounding box center [154, 191] width 35 height 10
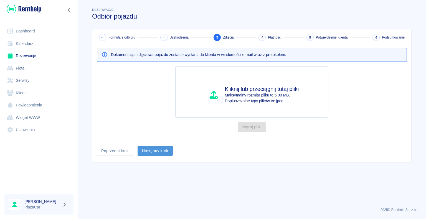
click at [155, 153] on button "Następny krok" at bounding box center [154, 151] width 35 height 10
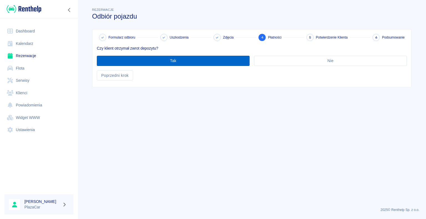
click at [171, 61] on button "Tak" at bounding box center [173, 61] width 153 height 10
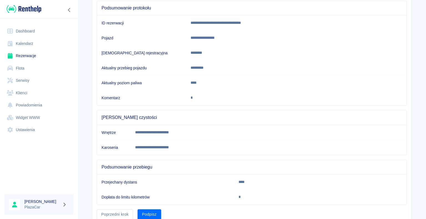
scroll to position [77, 0]
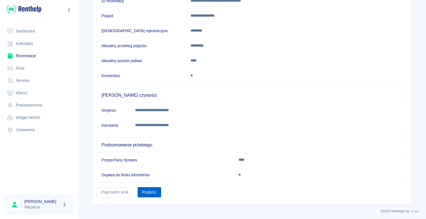
click at [152, 190] on button "Podpisz" at bounding box center [149, 192] width 24 height 10
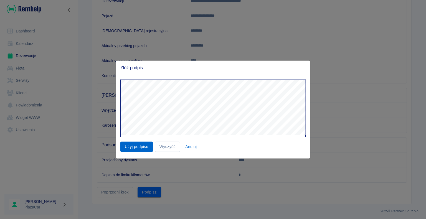
click at [137, 145] on button "Użyj podpisu" at bounding box center [136, 147] width 32 height 10
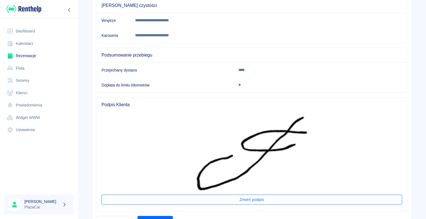
scroll to position [196, 0]
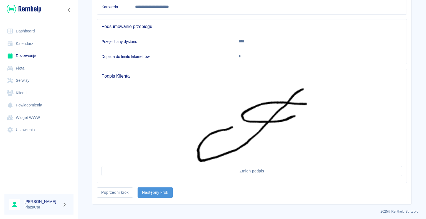
click at [154, 191] on button "Następny krok" at bounding box center [154, 192] width 35 height 10
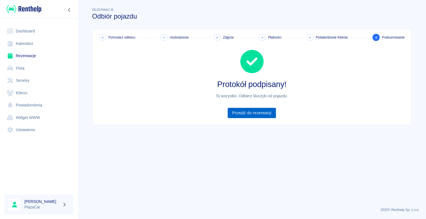
click at [249, 112] on link "Przejdź do rezerwacji" at bounding box center [251, 113] width 48 height 10
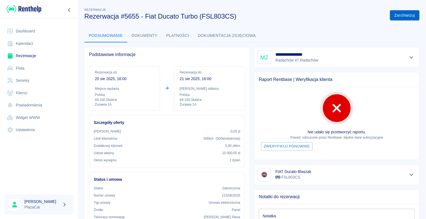
click at [403, 13] on button "Zarchiwizuj" at bounding box center [404, 15] width 29 height 10
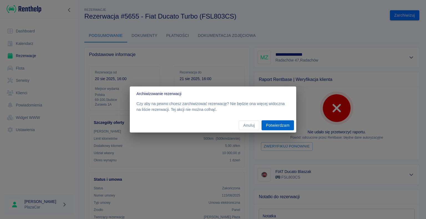
click at [276, 126] on button "Potwierdzam" at bounding box center [277, 125] width 32 height 10
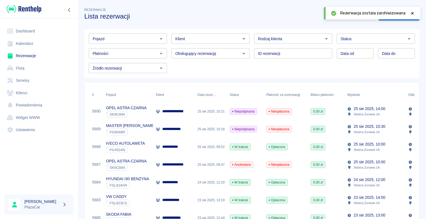
click at [25, 30] on link "Dashboard" at bounding box center [38, 31] width 69 height 12
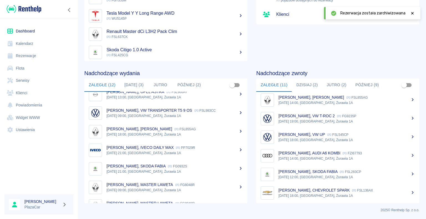
scroll to position [97, 0]
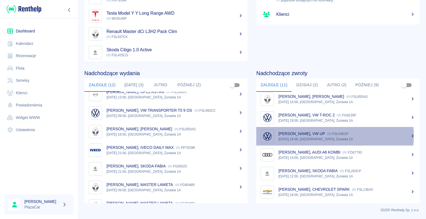
click at [313, 135] on p "[PERSON_NAME], VW UP" at bounding box center [301, 133] width 47 height 4
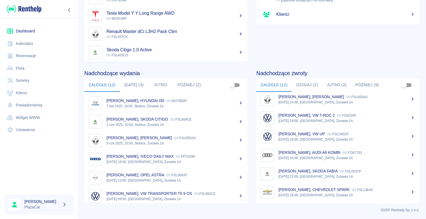
scroll to position [97, 0]
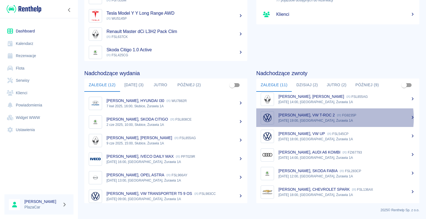
click at [330, 118] on p "[DATE] 19:00, [GEOGRAPHIC_DATA], Żurawia 1A" at bounding box center [346, 120] width 136 height 5
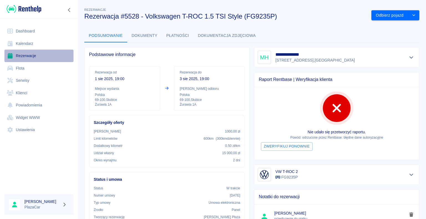
click at [25, 55] on link "Rezerwacje" at bounding box center [38, 56] width 69 height 12
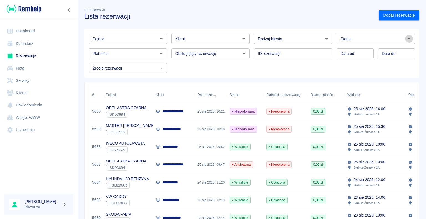
click at [405, 38] on icon "Otwórz" at bounding box center [408, 38] width 7 height 7
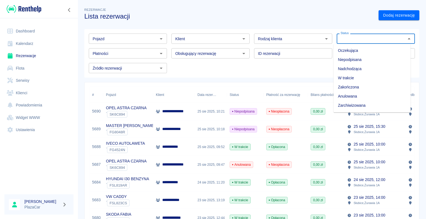
click at [364, 106] on li "Zarchiwizowana" at bounding box center [371, 105] width 77 height 9
type input "Zarchiwizowana"
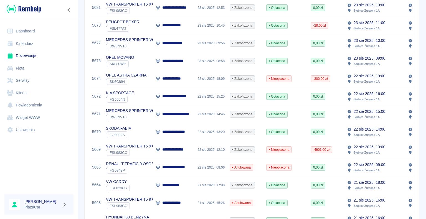
scroll to position [166, 0]
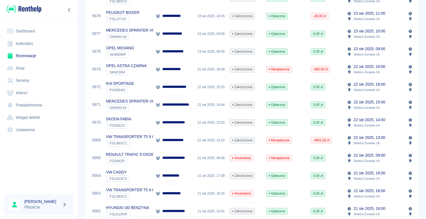
click at [180, 141] on p "**********" at bounding box center [176, 140] width 28 height 6
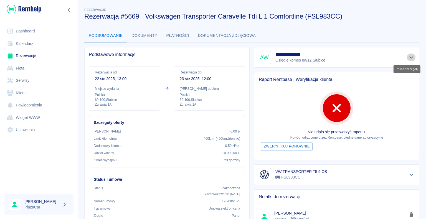
click at [409, 57] on icon "Pokaż szczegóły" at bounding box center [411, 58] width 4 height 2
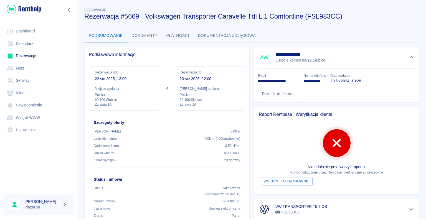
click at [381, 26] on div "**********" at bounding box center [252, 201] width 348 height 399
click at [25, 55] on link "Rezerwacje" at bounding box center [38, 56] width 69 height 12
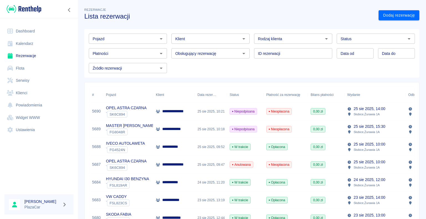
click at [160, 38] on icon "Otwórz" at bounding box center [161, 38] width 3 height 1
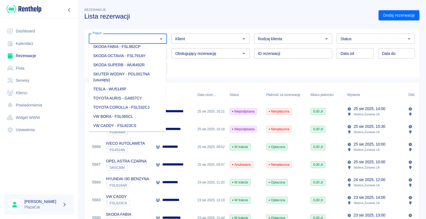
scroll to position [665, 0]
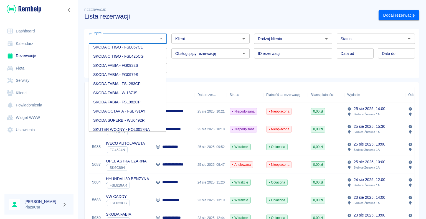
click at [141, 61] on li "SKODA CITIGO - FSL425CG" at bounding box center [127, 56] width 77 height 9
type input "SKODA CITIGO - FSL425CG"
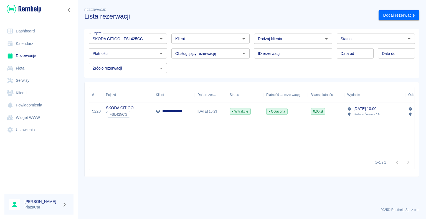
click at [170, 111] on p "**********" at bounding box center [175, 111] width 26 height 6
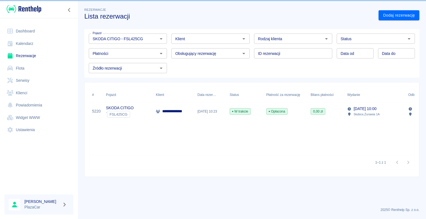
click at [198, 108] on div "[DATE] 10:23" at bounding box center [211, 112] width 32 height 18
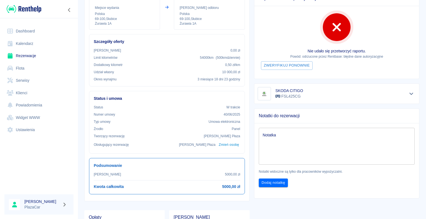
scroll to position [55, 0]
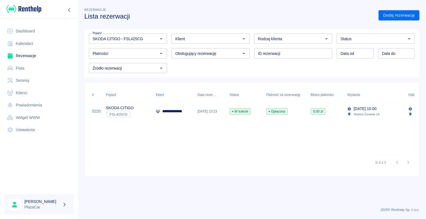
click at [150, 109] on div "SKODA CITIGO ` FSL425CG" at bounding box center [128, 112] width 50 height 18
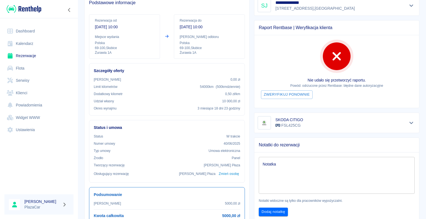
scroll to position [55, 0]
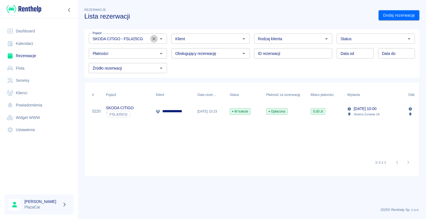
click at [154, 39] on icon "Wyczyść" at bounding box center [153, 38] width 3 height 3
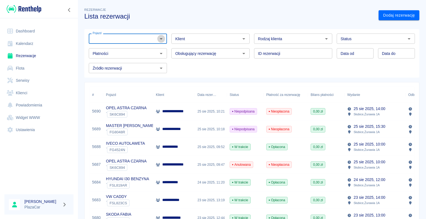
click at [160, 38] on icon "Otwórz" at bounding box center [161, 38] width 3 height 1
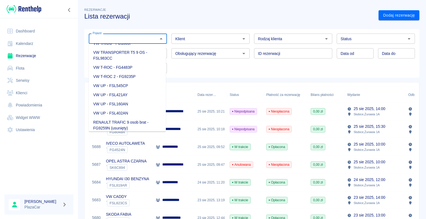
scroll to position [865, 0]
click at [132, 92] on li "VW UP - FSL545CP" at bounding box center [127, 87] width 77 height 9
type input "VW UP - FSL545CP"
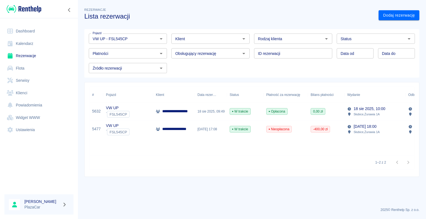
click at [181, 110] on p "**********" at bounding box center [179, 111] width 35 height 6
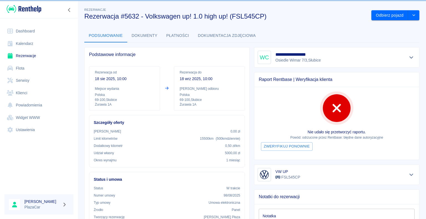
click at [28, 55] on link "Rezerwacje" at bounding box center [38, 56] width 69 height 12
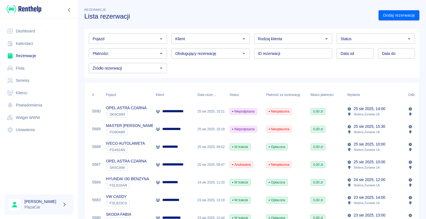
click at [325, 38] on icon "Otwórz" at bounding box center [326, 38] width 3 height 1
click at [305, 49] on li "Osoba prywatna" at bounding box center [290, 50] width 77 height 9
type input "Osoba prywatna"
click at [381, 16] on link "Dodaj rezerwację" at bounding box center [398, 15] width 41 height 10
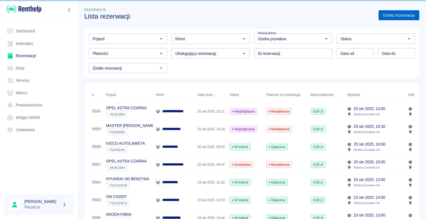
click at [385, 14] on link "Dodaj rezerwację" at bounding box center [398, 15] width 41 height 10
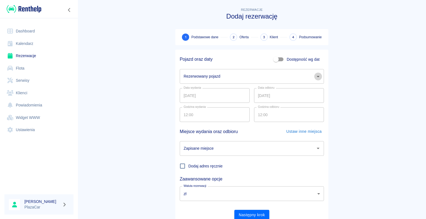
click at [317, 76] on icon "Otwórz" at bounding box center [317, 76] width 7 height 7
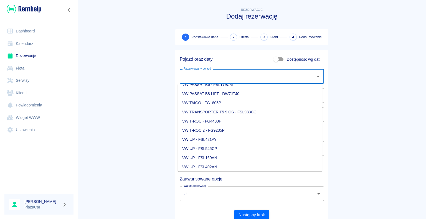
scroll to position [776, 0]
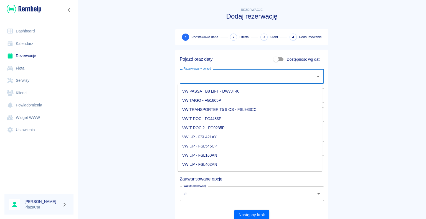
click at [225, 146] on li "VW UP - FSL545CP" at bounding box center [250, 146] width 144 height 9
type input "VW UP - FSL545CP"
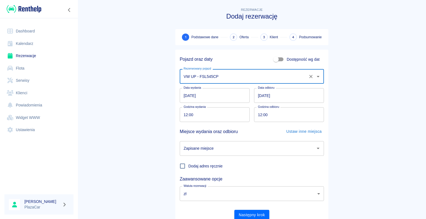
click at [315, 149] on icon "Otwórz" at bounding box center [317, 148] width 7 height 7
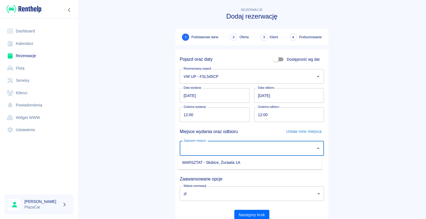
click at [294, 163] on li "WARSZTAT - Słubice, Żurawia 1A" at bounding box center [250, 162] width 144 height 9
type input "WARSZTAT - Słubice, Żurawia 1A"
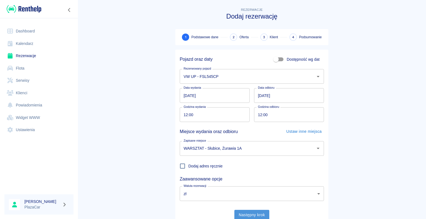
click at [249, 214] on button "Następny krok" at bounding box center [251, 215] width 35 height 10
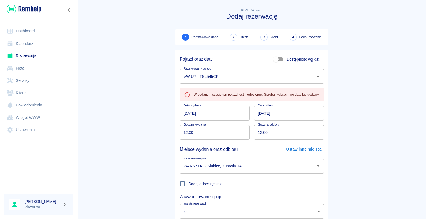
click at [185, 112] on input "[DATE]" at bounding box center [215, 113] width 70 height 15
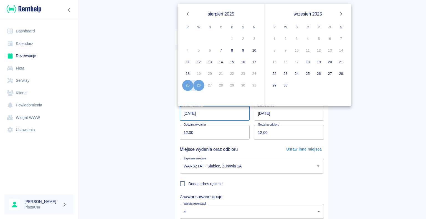
click at [199, 85] on div "26" at bounding box center [198, 85] width 11 height 11
click at [161, 130] on main "Rezerwacje Dodaj rezerwację 1 Podstawowe dane 2 Oferta 3 Klient 4 Podsumowanie …" at bounding box center [252, 125] width 348 height 236
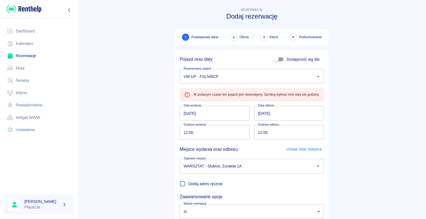
click at [185, 112] on input "[DATE]" at bounding box center [215, 113] width 70 height 15
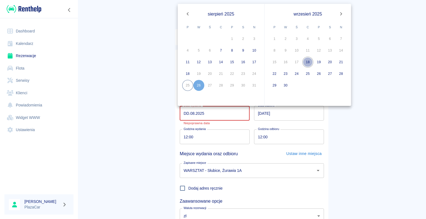
click at [308, 60] on button "18" at bounding box center [307, 62] width 11 height 11
type input "[DATE]"
type input "DD.MM.YYYY"
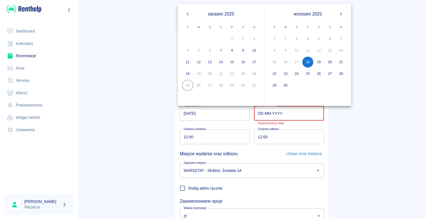
click at [280, 113] on input "DD.MM.YYYY" at bounding box center [289, 113] width 70 height 15
click at [330, 71] on button "27" at bounding box center [329, 73] width 11 height 11
type input "[DATE]"
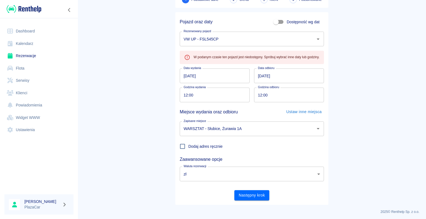
scroll to position [39, 0]
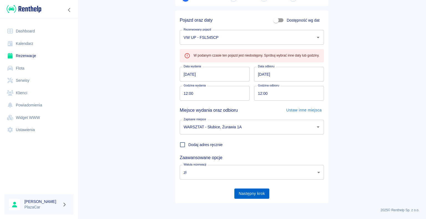
click at [248, 191] on button "Następny krok" at bounding box center [251, 193] width 35 height 10
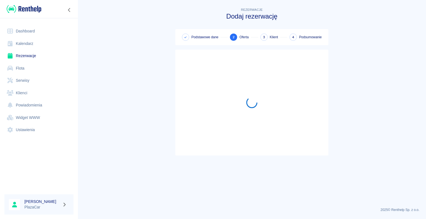
scroll to position [0, 0]
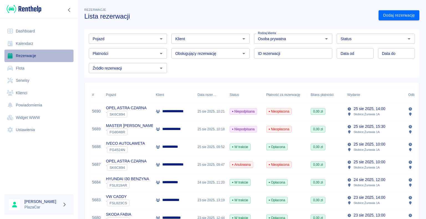
click at [24, 55] on link "Rezerwacje" at bounding box center [38, 56] width 69 height 12
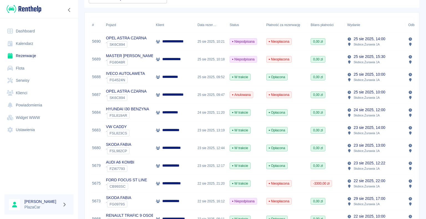
scroll to position [83, 0]
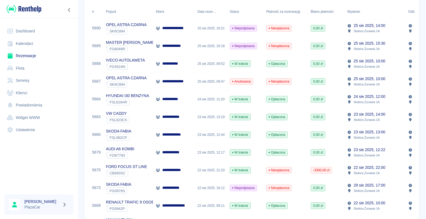
click at [141, 149] on div "AUDI A6 KOMBI ` FZI67793" at bounding box center [128, 153] width 50 height 18
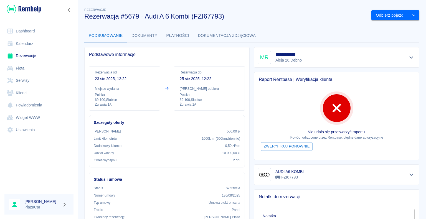
click at [32, 57] on link "Rezerwacje" at bounding box center [38, 56] width 69 height 12
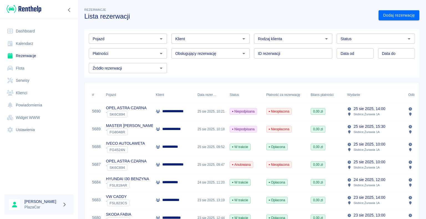
click at [30, 31] on link "Dashboard" at bounding box center [38, 31] width 69 height 12
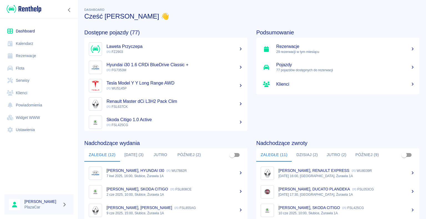
click at [304, 154] on button "Dzisiaj (2)" at bounding box center [307, 154] width 30 height 13
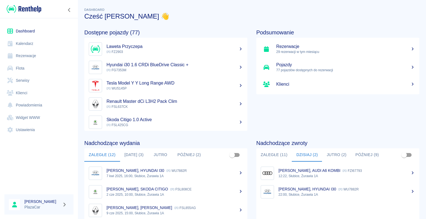
click at [273, 155] on button "Zaległe (11)" at bounding box center [274, 154] width 36 height 13
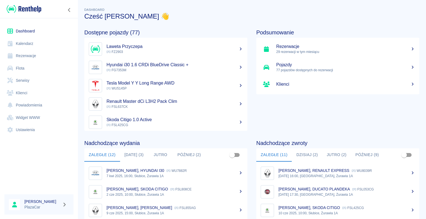
click at [27, 55] on link "Rezerwacje" at bounding box center [38, 56] width 69 height 12
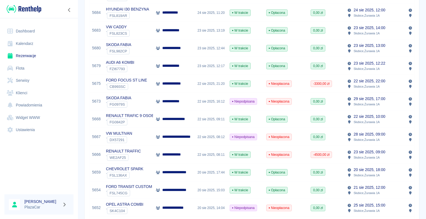
scroll to position [166, 0]
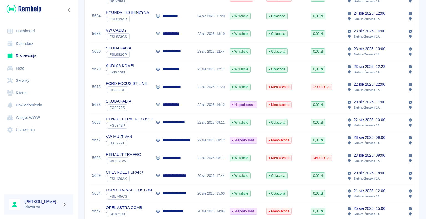
click at [147, 103] on div "SKODA FABIA ` FG0979S" at bounding box center [128, 105] width 50 height 18
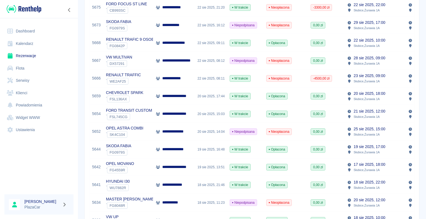
scroll to position [249, 0]
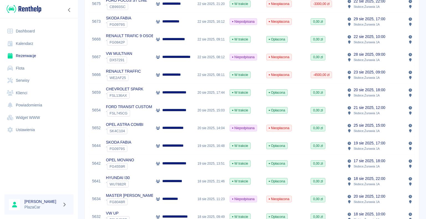
click at [150, 128] on div "OPEL ASTRA COMBI ` SK4C104" at bounding box center [128, 128] width 50 height 18
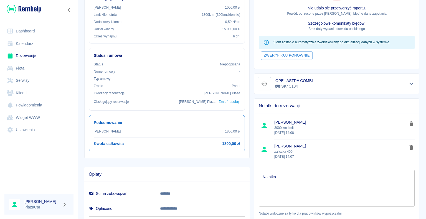
scroll to position [77, 0]
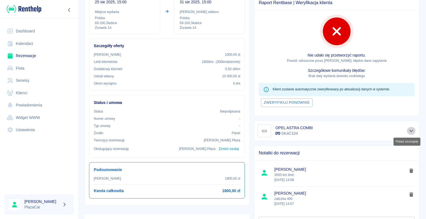
click at [408, 129] on icon "Pokaż szczegóły" at bounding box center [411, 130] width 6 height 5
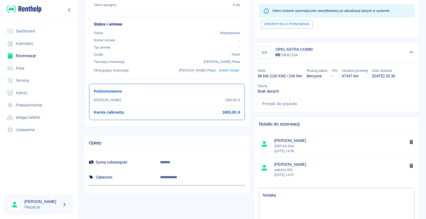
scroll to position [160, 0]
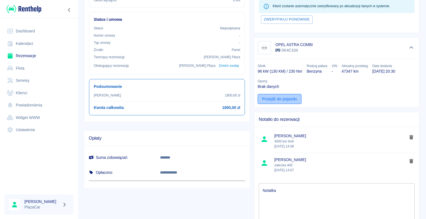
click at [276, 98] on link "Przejdź do pojazdu" at bounding box center [279, 99] width 44 height 10
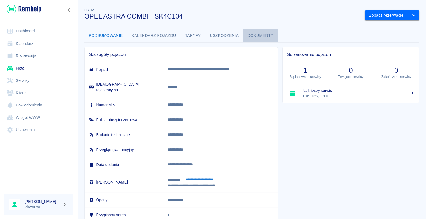
click at [259, 35] on button "Dokumenty" at bounding box center [260, 35] width 35 height 13
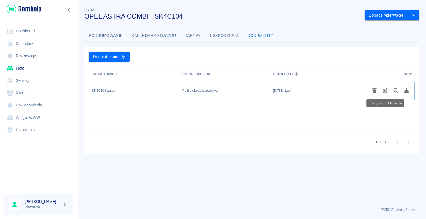
click at [384, 91] on icon "Edytuj rodzaj dokumentu" at bounding box center [384, 90] width 5 height 5
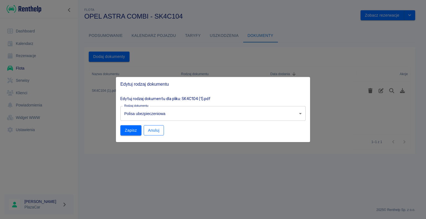
click at [152, 130] on button "Anuluj" at bounding box center [154, 130] width 20 height 10
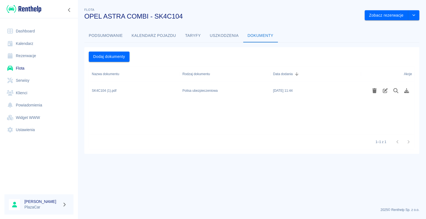
click at [251, 91] on div "Polisa ubezpieczeniowa" at bounding box center [225, 91] width 91 height 18
click at [224, 91] on div "Polisa ubezpieczeniowa" at bounding box center [225, 91] width 91 height 18
click at [224, 90] on div "Polisa ubezpieczeniowa" at bounding box center [225, 91] width 91 height 18
click at [394, 90] on icon "Podgląd pliku" at bounding box center [395, 90] width 6 height 5
click at [34, 56] on link "Rezerwacje" at bounding box center [38, 56] width 69 height 12
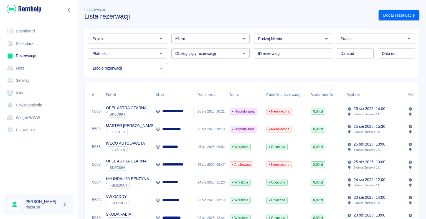
click at [325, 39] on icon "Otwórz" at bounding box center [326, 38] width 3 height 1
click at [309, 52] on li "Osoba prywatna" at bounding box center [290, 50] width 77 height 9
type input "Osoba prywatna"
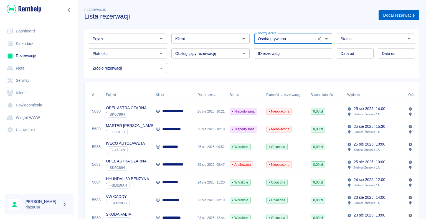
click at [383, 15] on link "Dodaj rezerwację" at bounding box center [398, 15] width 41 height 10
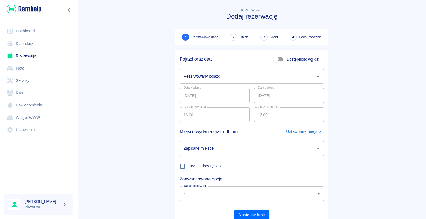
click at [316, 76] on icon "Otwórz" at bounding box center [317, 76] width 3 height 1
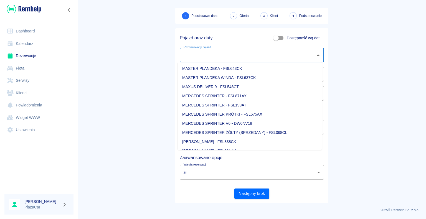
scroll to position [277, 0]
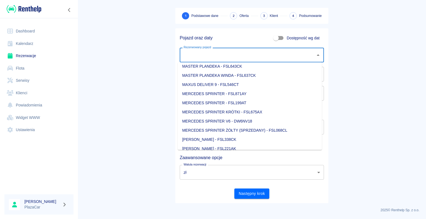
click at [272, 121] on li "MERCEDES SPRINTER V6 - DW6NV18" at bounding box center [250, 121] width 144 height 9
type input "MERCEDES SPRINTER V6 - DW6NV18"
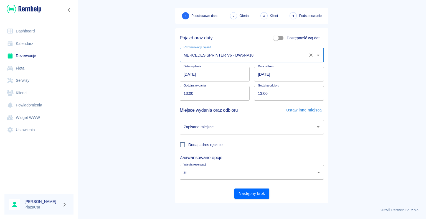
click at [186, 73] on input "[DATE]" at bounding box center [215, 74] width 70 height 15
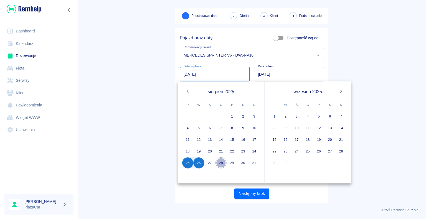
click at [220, 162] on button "28" at bounding box center [220, 162] width 11 height 11
type input "[DATE]"
type input "DD.MM.YYYY"
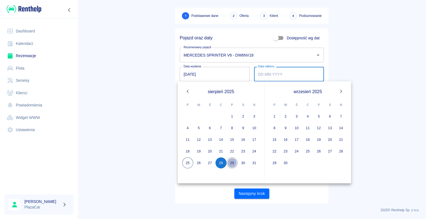
click at [232, 162] on button "29" at bounding box center [231, 162] width 11 height 11
type input "[DATE]"
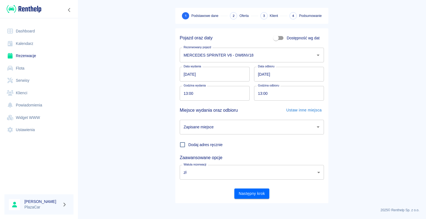
click at [185, 92] on input "13:00" at bounding box center [213, 93] width 66 height 15
type input "08:00"
click at [150, 94] on main "Rezerwacje Dodaj rezerwację 1 Podstawowe dane 2 Oferta 3 Klient 4 Podsumowanie …" at bounding box center [252, 94] width 348 height 218
click at [259, 93] on input "13:00" at bounding box center [287, 93] width 66 height 15
type input "08:00"
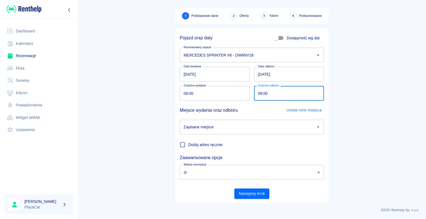
click at [139, 101] on main "Rezerwacje Dodaj rezerwację 1 Podstawowe dane 2 Oferta 3 Klient 4 Podsumowanie …" at bounding box center [252, 94] width 348 height 218
click at [316, 126] on icon "Otwórz" at bounding box center [317, 126] width 3 height 1
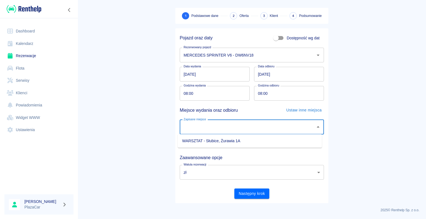
click at [297, 138] on li "WARSZTAT - Słubice, Żurawia 1A" at bounding box center [250, 140] width 144 height 9
type input "WARSZTAT - Słubice, Żurawia 1A"
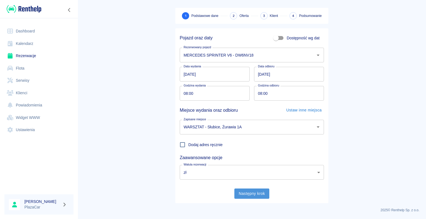
click at [250, 192] on button "Następny krok" at bounding box center [251, 193] width 35 height 10
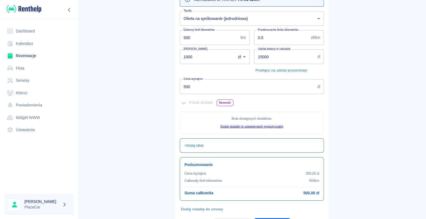
scroll to position [101, 0]
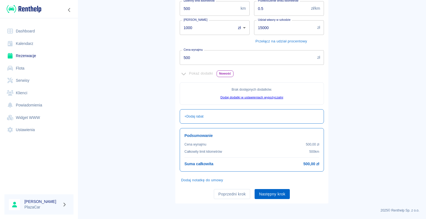
click at [272, 191] on button "Następny krok" at bounding box center [271, 194] width 35 height 10
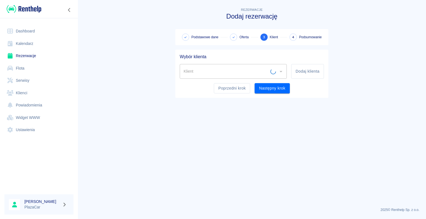
scroll to position [0, 0]
click at [301, 72] on button "Dodaj klienta" at bounding box center [307, 71] width 33 height 15
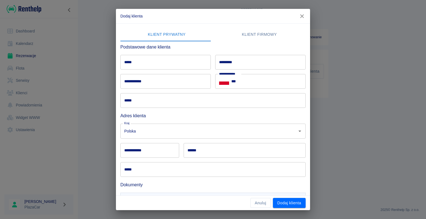
drag, startPoint x: 229, startPoint y: 55, endPoint x: 229, endPoint y: 62, distance: 7.0
click at [229, 55] on input "*********" at bounding box center [260, 62] width 90 height 15
type input "********"
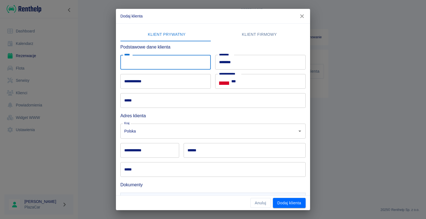
click at [138, 62] on input "*****" at bounding box center [165, 62] width 90 height 15
type input "*****"
click at [236, 80] on input "***" at bounding box center [268, 81] width 74 height 15
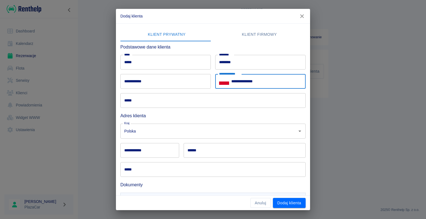
type input "**********"
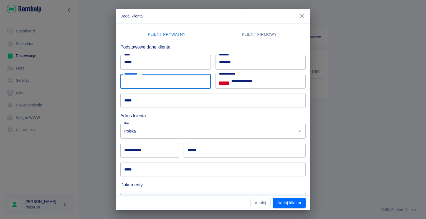
click at [145, 81] on input "**********" at bounding box center [165, 81] width 90 height 15
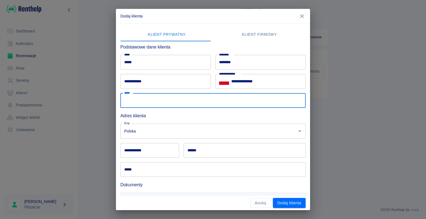
click at [128, 101] on input "*****" at bounding box center [212, 100] width 185 height 15
click at [127, 81] on input "**********" at bounding box center [165, 81] width 90 height 15
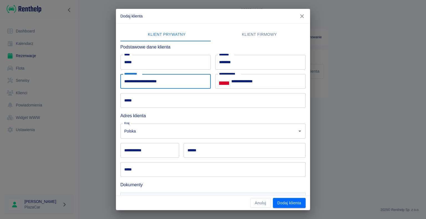
type input "**********"
click at [82, 91] on div "**********" at bounding box center [213, 109] width 426 height 219
click at [137, 98] on input "*****" at bounding box center [212, 100] width 185 height 15
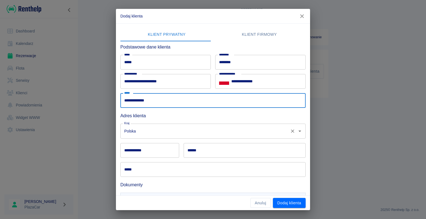
type input "**********"
click at [140, 131] on input "Polska" at bounding box center [205, 131] width 165 height 10
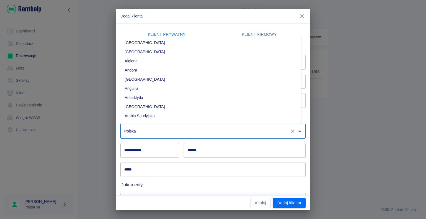
scroll to position [1460, 0]
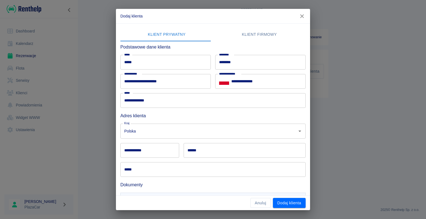
click at [102, 134] on div "**********" at bounding box center [213, 109] width 426 height 219
click at [136, 131] on input "Polska" at bounding box center [205, 131] width 165 height 10
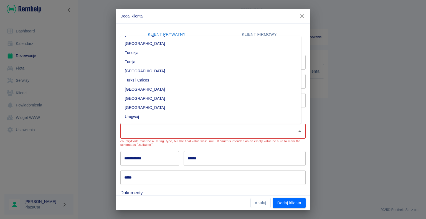
scroll to position [1967, 0]
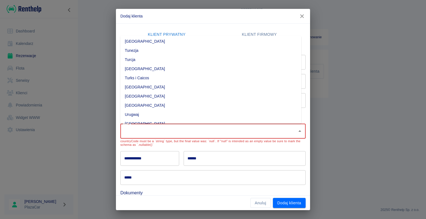
click at [149, 106] on li "[GEOGRAPHIC_DATA]" at bounding box center [210, 105] width 181 height 9
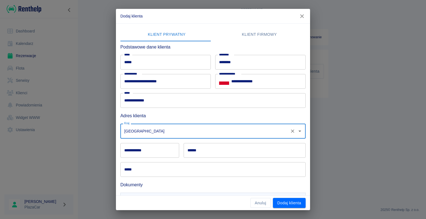
type input "[GEOGRAPHIC_DATA]"
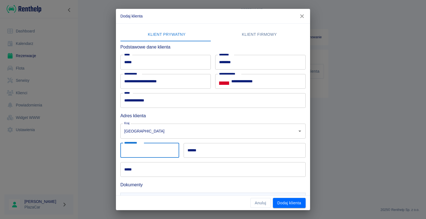
click at [140, 148] on input "**********" at bounding box center [149, 150] width 59 height 15
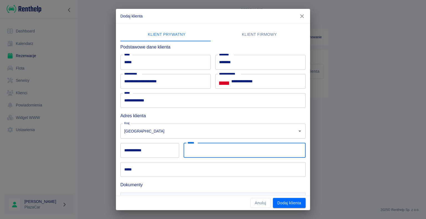
click at [255, 150] on input "******" at bounding box center [244, 150] width 122 height 15
type input "*******"
click at [129, 151] on input "**********" at bounding box center [149, 150] width 59 height 15
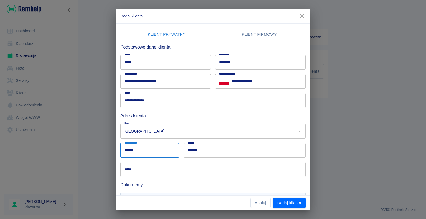
type input "******"
click at [101, 153] on div "**********" at bounding box center [213, 109] width 426 height 219
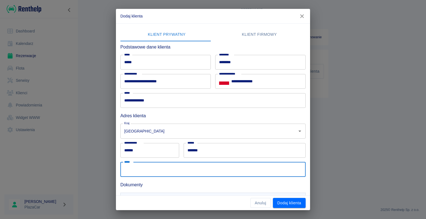
click at [135, 169] on input "*****" at bounding box center [212, 169] width 185 height 15
type input "**********"
click at [110, 161] on div "**********" at bounding box center [213, 109] width 426 height 219
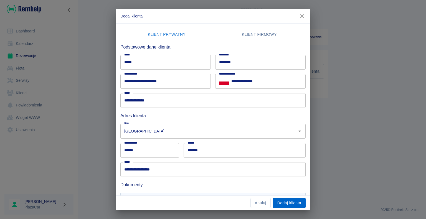
click at [282, 203] on button "Dodaj klienta" at bounding box center [289, 203] width 33 height 10
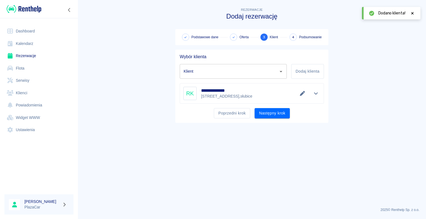
type input "[PERSON_NAME] ([PHONE_NUMBER])"
click at [264, 113] on button "Następny krok" at bounding box center [271, 113] width 35 height 10
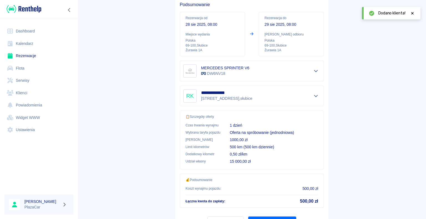
scroll to position [79, 0]
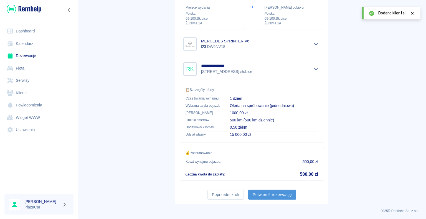
click at [267, 192] on button "Potwierdź rezerwację" at bounding box center [272, 195] width 48 height 10
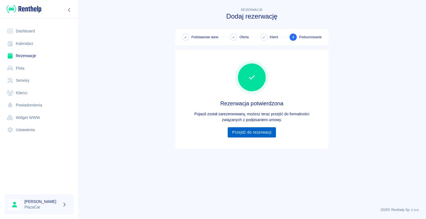
click at [251, 131] on link "Przejdź do rezerwacji" at bounding box center [251, 132] width 48 height 10
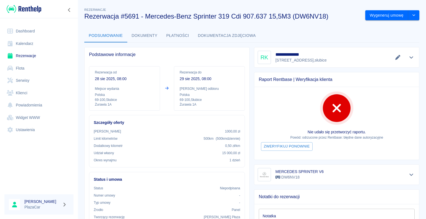
scroll to position [28, 0]
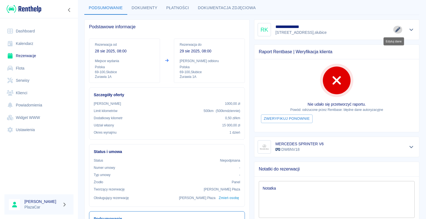
click at [395, 30] on icon "Edytuj dane" at bounding box center [397, 29] width 5 height 5
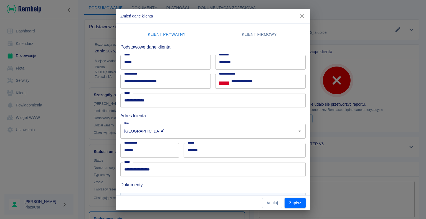
scroll to position [30, 0]
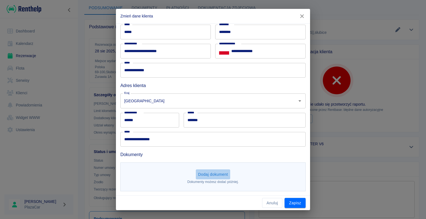
click at [211, 172] on button "Dodaj dokument" at bounding box center [213, 174] width 34 height 10
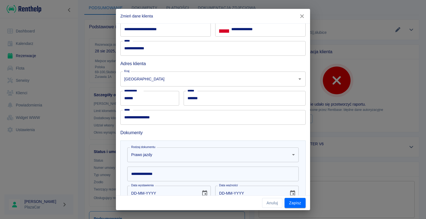
scroll to position [55, 0]
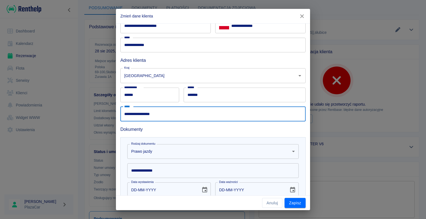
click at [155, 112] on input "**********" at bounding box center [212, 114] width 185 height 15
type input "**********"
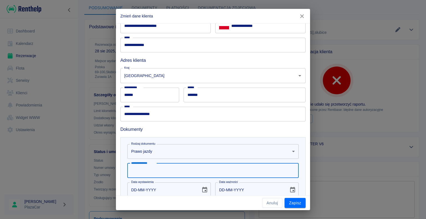
click at [147, 171] on input "**********" at bounding box center [212, 170] width 171 height 15
type input "**********"
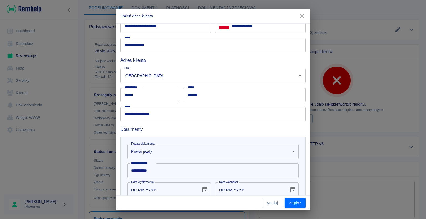
click at [95, 137] on div "**********" at bounding box center [213, 109] width 426 height 219
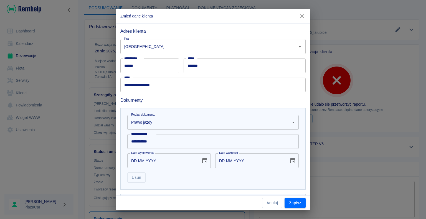
scroll to position [111, 0]
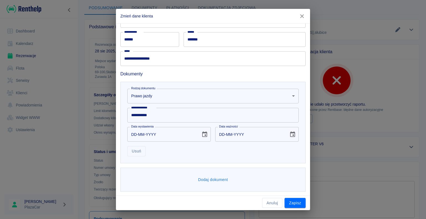
click at [135, 134] on input "DD-MM-YYYY" at bounding box center [162, 134] width 70 height 15
type input "09-05-0002"
type input "09-05-0012"
type input "09-05-0020"
type input "09-05-0030"
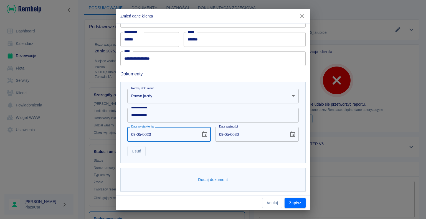
type input "09-05-0202"
type input "09-05-0212"
type input "[DATE]"
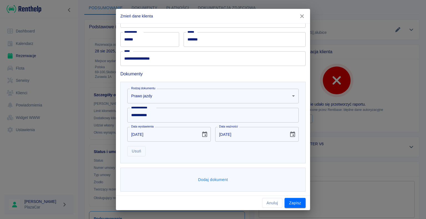
click at [111, 153] on div "**********" at bounding box center [213, 109] width 426 height 219
click at [209, 179] on button "Dodaj dokument" at bounding box center [213, 180] width 34 height 10
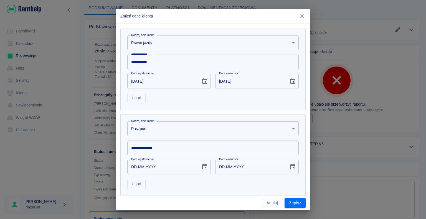
scroll to position [166, 0]
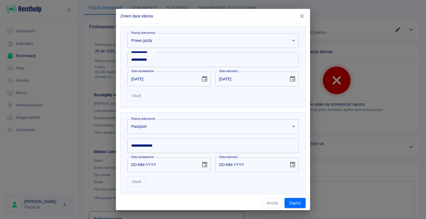
click at [163, 144] on input "**********" at bounding box center [212, 145] width 171 height 15
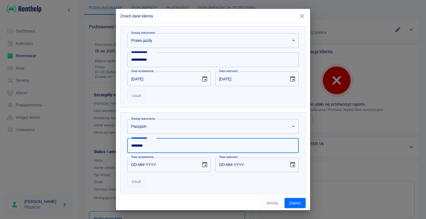
type input "********"
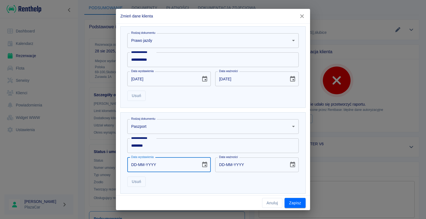
click at [141, 164] on input "DD-MM-YYYY" at bounding box center [162, 164] width 70 height 15
click at [136, 163] on input "DD-08-0005" at bounding box center [162, 164] width 70 height 15
type input "08-08-0005"
type input "08-08-0015"
type input "08-05-0005"
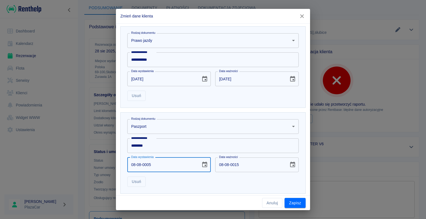
type input "08-05-0015"
type input "08-05-0002"
type input "08-05-0012"
type input "08-05-0020"
type input "08-05-0030"
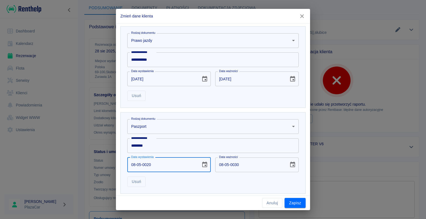
type input "08-05-0202"
type input "08-05-0212"
type input "[DATE]"
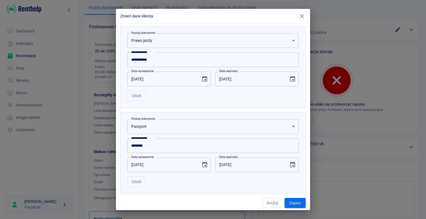
click at [83, 134] on div "**********" at bounding box center [213, 109] width 426 height 219
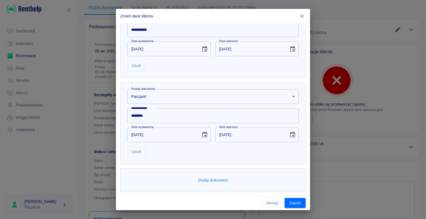
scroll to position [197, 0]
click at [293, 203] on button "Zapisz" at bounding box center [294, 203] width 21 height 10
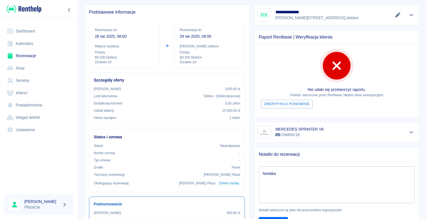
scroll to position [55, 0]
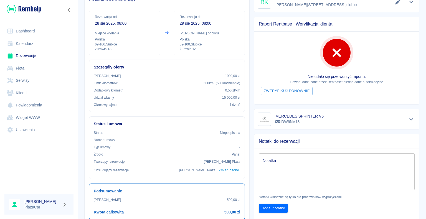
click at [275, 159] on textarea "Notatka" at bounding box center [336, 172] width 148 height 28
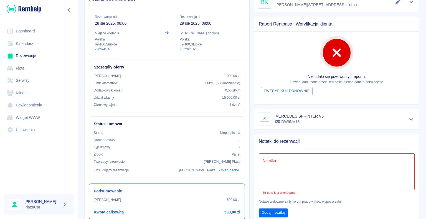
click at [268, 156] on div "x Notatka" at bounding box center [337, 171] width 156 height 37
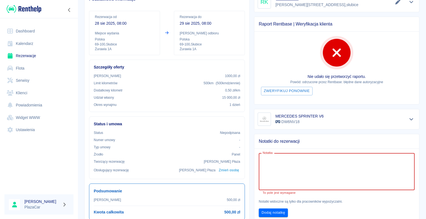
click at [268, 156] on div "x Notatka" at bounding box center [337, 171] width 156 height 37
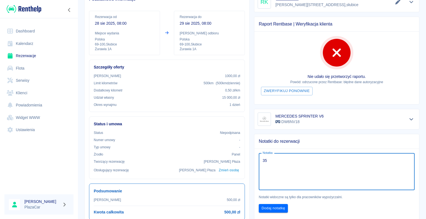
type textarea "3"
click at [269, 160] on textarea "400złzaliczka" at bounding box center [336, 172] width 148 height 28
click at [265, 159] on textarea "400zł zaliczka" at bounding box center [336, 172] width 148 height 28
type textarea "350zł zaliczka"
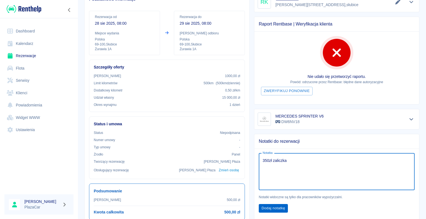
click at [272, 206] on button "Dodaj notatkę" at bounding box center [273, 208] width 29 height 9
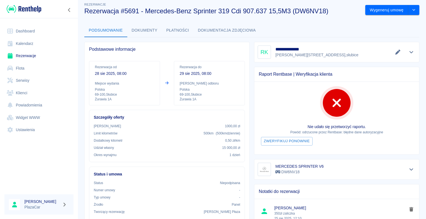
scroll to position [0, 0]
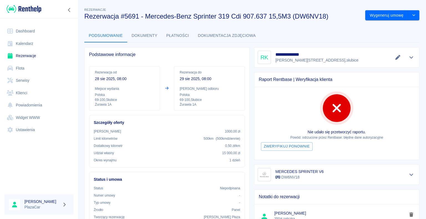
click at [24, 54] on link "Rezerwacje" at bounding box center [38, 56] width 69 height 12
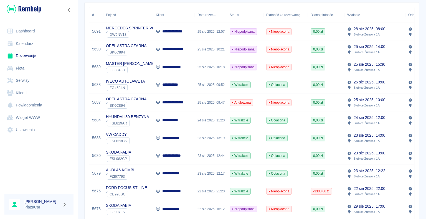
scroll to position [83, 0]
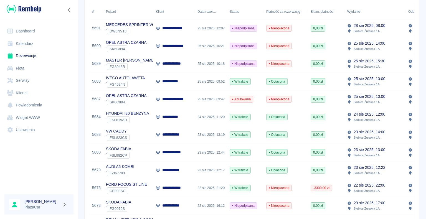
click at [150, 171] on div "AUDI A6 KOMBI ` FZI67793" at bounding box center [128, 170] width 50 height 18
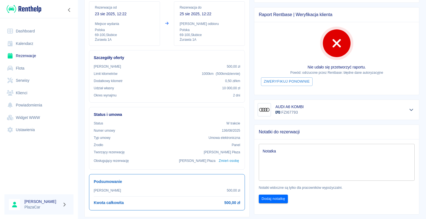
scroll to position [55, 0]
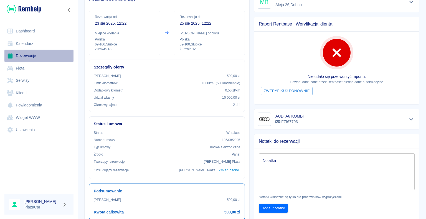
click at [34, 54] on link "Rezerwacje" at bounding box center [38, 56] width 69 height 12
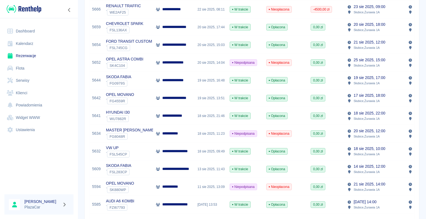
scroll to position [360, 0]
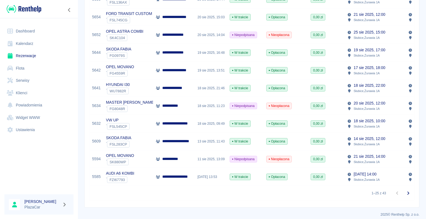
click at [153, 177] on div "**********" at bounding box center [174, 177] width 42 height 18
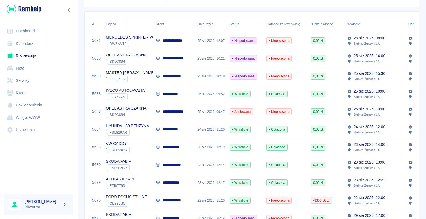
scroll to position [83, 0]
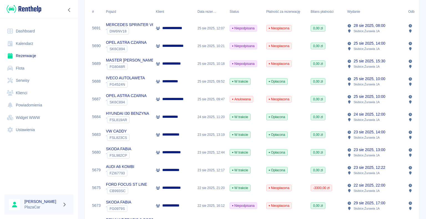
click at [176, 170] on p "**********" at bounding box center [173, 170] width 23 height 6
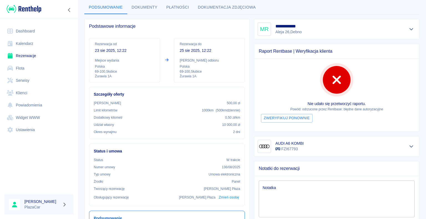
scroll to position [28, 0]
click at [33, 57] on link "Rezerwacje" at bounding box center [38, 56] width 69 height 12
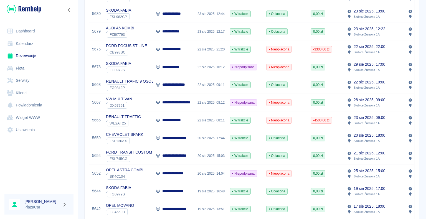
scroll to position [249, 0]
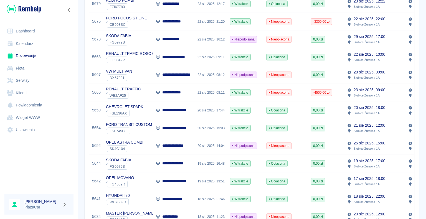
click at [143, 142] on div "OPEL ASTRA COMBI ` SK4C104" at bounding box center [128, 146] width 50 height 18
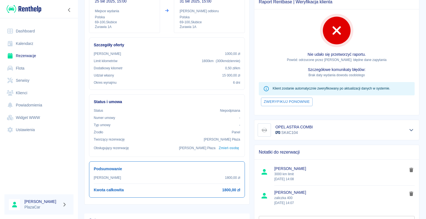
scroll to position [77, 0]
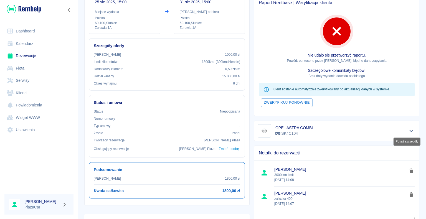
click at [408, 128] on icon "Pokaż szczegóły" at bounding box center [411, 130] width 6 height 5
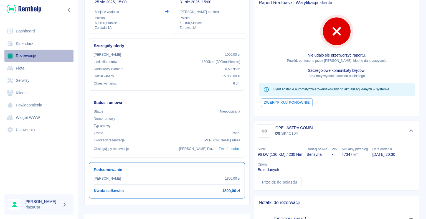
click at [31, 57] on link "Rezerwacje" at bounding box center [38, 56] width 69 height 12
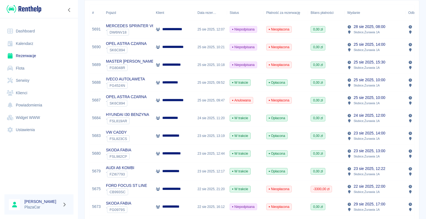
scroll to position [83, 0]
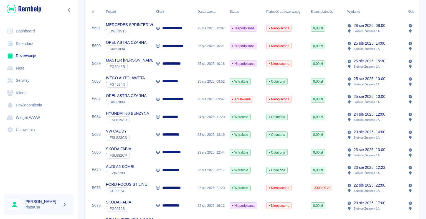
click at [154, 152] on div "**********" at bounding box center [174, 153] width 42 height 18
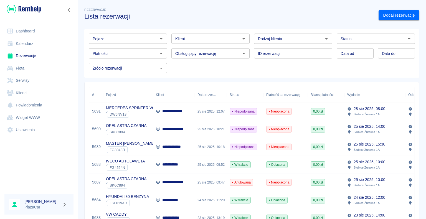
click at [323, 40] on icon "Otwórz" at bounding box center [326, 38] width 7 height 7
click at [313, 47] on li "Osoba prywatna" at bounding box center [290, 50] width 77 height 9
type input "Osoba prywatna"
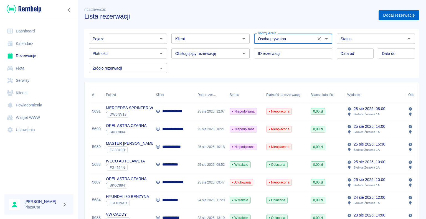
click at [388, 14] on link "Dodaj rezerwację" at bounding box center [398, 15] width 41 height 10
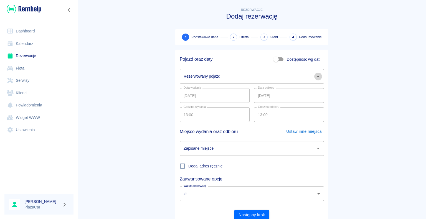
click at [316, 77] on icon "Otwórz" at bounding box center [317, 76] width 3 height 1
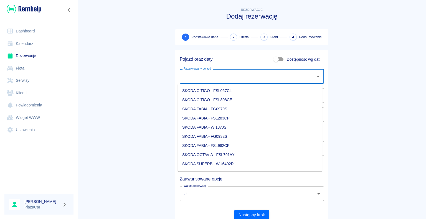
scroll to position [610, 0]
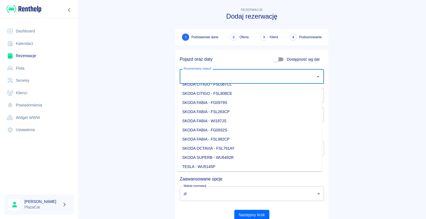
click at [229, 130] on li "SKODA FABIA - FG0932S" at bounding box center [250, 130] width 144 height 9
type input "SKODA FABIA - FG0932S"
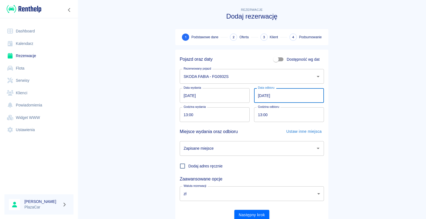
click at [260, 95] on input "[DATE]" at bounding box center [289, 95] width 70 height 15
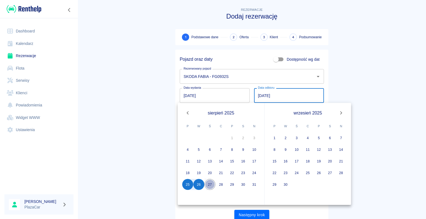
click at [211, 183] on button "27" at bounding box center [209, 184] width 11 height 11
type input "[DATE]"
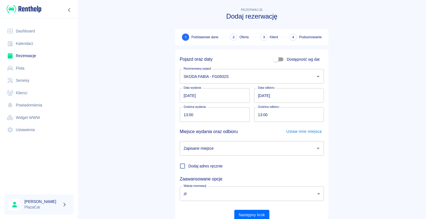
click at [316, 149] on icon "Otwórz" at bounding box center [317, 148] width 7 height 7
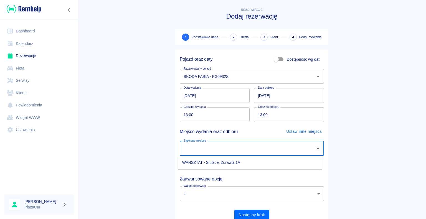
click at [284, 161] on li "WARSZTAT - Słubice, Żurawia 1A" at bounding box center [250, 162] width 144 height 9
type input "WARSZTAT - Słubice, Żurawia 1A"
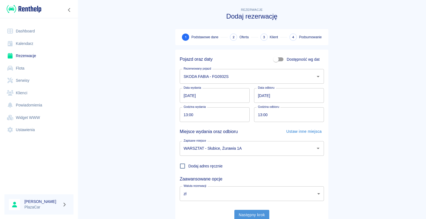
click at [250, 213] on button "Następny krok" at bounding box center [251, 215] width 35 height 10
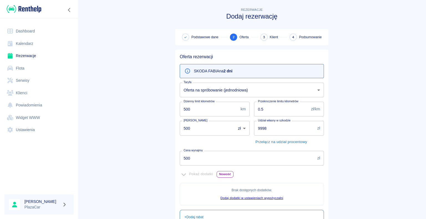
click at [188, 127] on input "500" at bounding box center [206, 128] width 52 height 15
type input "5"
type input "4"
type input "500"
click at [188, 159] on input "500" at bounding box center [247, 158] width 135 height 15
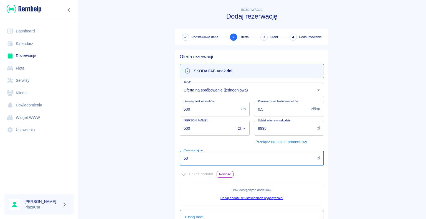
type input "5"
type input "400"
click at [149, 157] on main "Rezerwacje Dodaj rezerwację Podstawowe dane 2 Oferta 3 Klient 4 Podsumowanie Of…" at bounding box center [252, 155] width 348 height 297
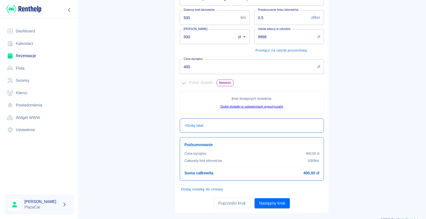
scroll to position [101, 0]
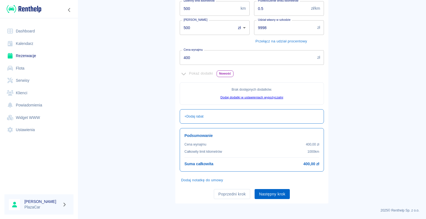
click at [270, 193] on button "Następny krok" at bounding box center [271, 194] width 35 height 10
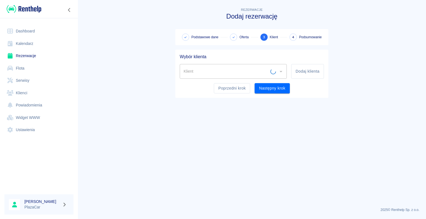
scroll to position [0, 0]
click at [195, 70] on input "Klient" at bounding box center [229, 71] width 94 height 10
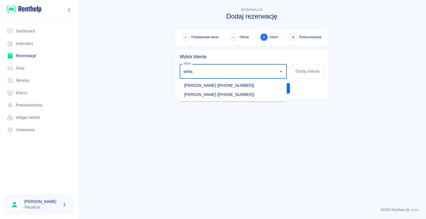
click at [227, 85] on li "[PERSON_NAME] ([PHONE_NUMBER])" at bounding box center [233, 85] width 107 height 9
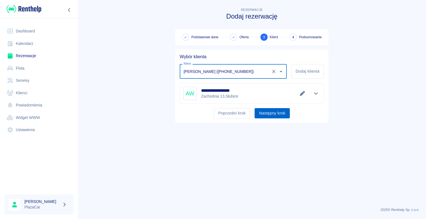
type input "[PERSON_NAME] ([PHONE_NUMBER])"
click at [267, 113] on button "Następny krok" at bounding box center [271, 113] width 35 height 10
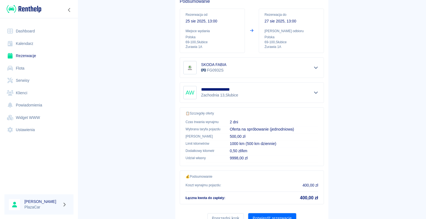
scroll to position [79, 0]
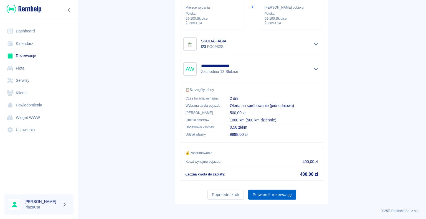
click at [271, 192] on button "Potwierdź rezerwację" at bounding box center [272, 195] width 48 height 10
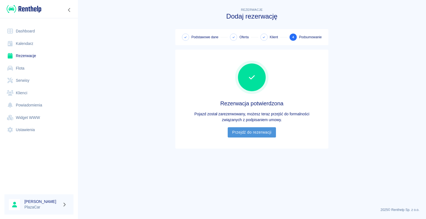
click at [251, 129] on link "Przejdź do rezerwacji" at bounding box center [251, 132] width 48 height 10
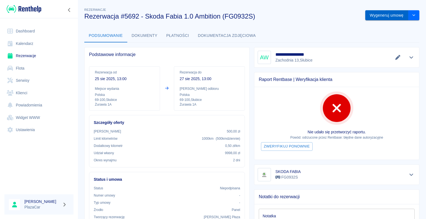
click at [380, 15] on button "Wygeneruj umowę" at bounding box center [386, 15] width 43 height 10
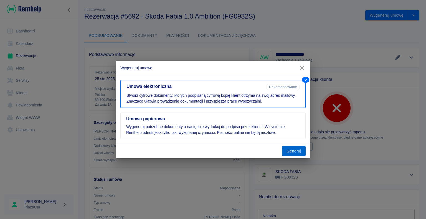
click at [294, 150] on button "Generuj" at bounding box center [294, 151] width 24 height 10
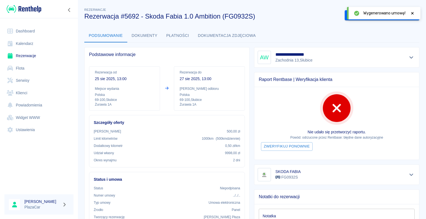
click at [411, 15] on icon at bounding box center [412, 13] width 5 height 4
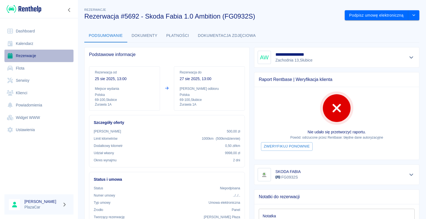
click at [32, 56] on link "Rezerwacje" at bounding box center [38, 56] width 69 height 12
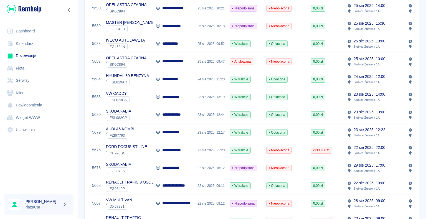
scroll to position [249, 0]
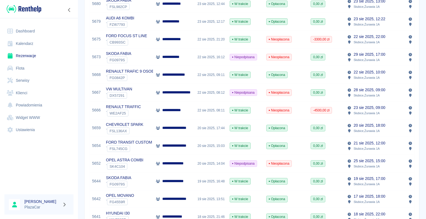
click at [146, 162] on div "OPEL ASTRA COMBI ` SK4C104" at bounding box center [128, 164] width 50 height 18
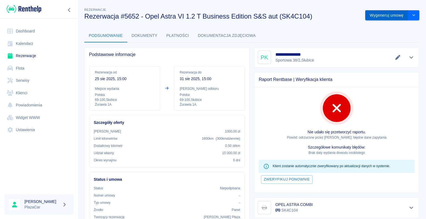
click at [376, 15] on button "Wygeneruj umowę" at bounding box center [386, 15] width 43 height 10
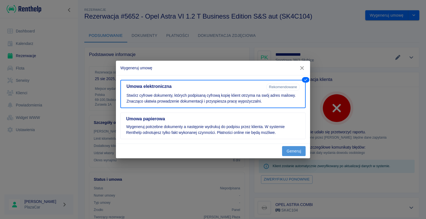
click at [294, 149] on button "Generuj" at bounding box center [294, 151] width 24 height 10
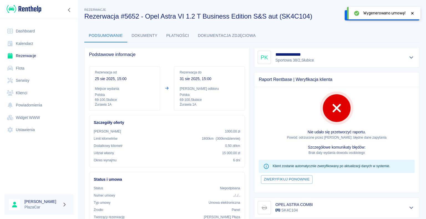
click at [413, 13] on icon at bounding box center [412, 13] width 5 height 4
click at [367, 15] on button "Podpisz umowę elektroniczną" at bounding box center [375, 15] width 63 height 10
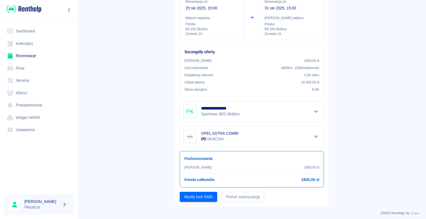
scroll to position [65, 0]
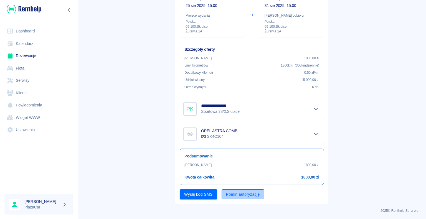
click at [234, 194] on button "Pomiń autoryzację" at bounding box center [242, 194] width 43 height 10
click at [200, 193] on button "Podpisz umowę" at bounding box center [199, 194] width 38 height 10
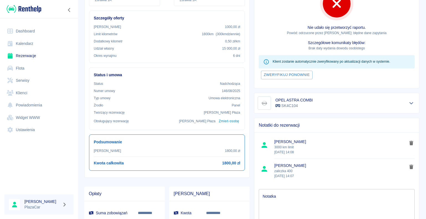
scroll to position [111, 0]
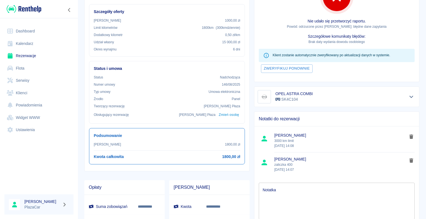
click at [287, 187] on textarea "Notatka" at bounding box center [336, 201] width 148 height 28
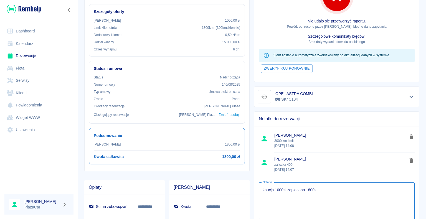
click at [276, 200] on textarea "kaucja 1000zł zapłacono 1800zł" at bounding box center [336, 201] width 148 height 28
click at [323, 189] on textarea "kaucja 1000zł zapłacono 1800zł" at bounding box center [336, 201] width 148 height 28
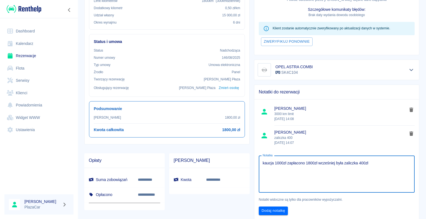
scroll to position [160, 0]
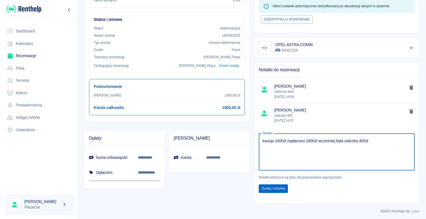
type textarea "kaucja 1000zł zapłacono 1800zł wcześniej była zaliczka 400zł"
click at [269, 188] on button "Dodaj notatkę" at bounding box center [273, 188] width 29 height 9
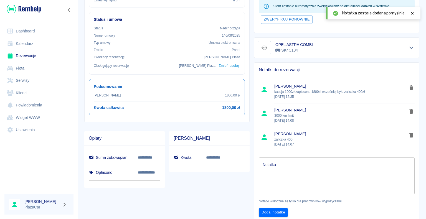
click at [29, 57] on link "Rezerwacje" at bounding box center [38, 56] width 69 height 12
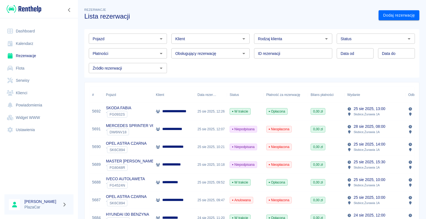
click at [163, 148] on p "**********" at bounding box center [176, 147] width 28 height 6
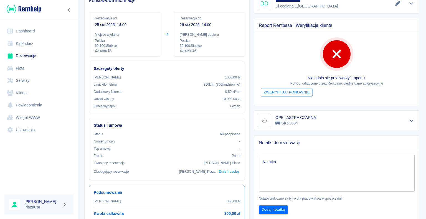
scroll to position [28, 0]
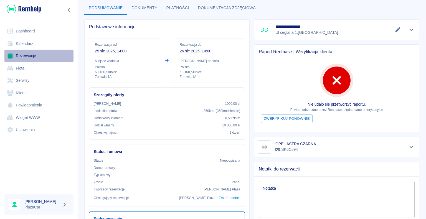
click at [40, 55] on link "Rezerwacje" at bounding box center [38, 56] width 69 height 12
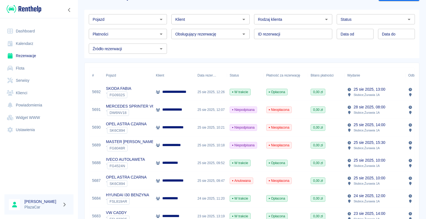
scroll to position [28, 0]
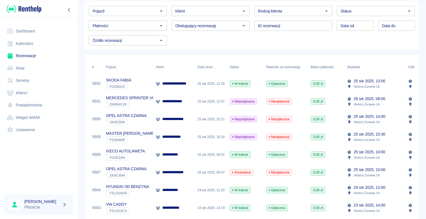
click at [181, 137] on p "**********" at bounding box center [174, 137] width 25 height 6
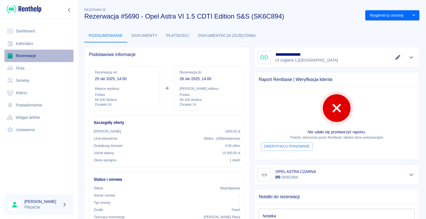
click at [37, 56] on link "Rezerwacje" at bounding box center [38, 56] width 69 height 12
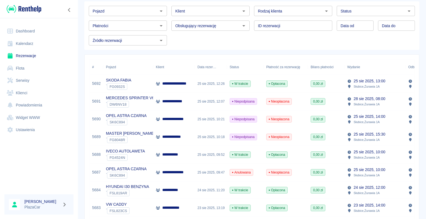
scroll to position [55, 0]
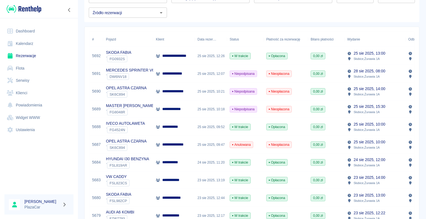
click at [27, 30] on link "Dashboard" at bounding box center [38, 31] width 69 height 12
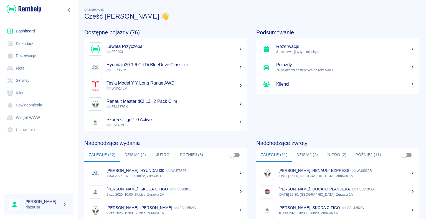
click at [35, 56] on link "Rezerwacje" at bounding box center [38, 56] width 69 height 12
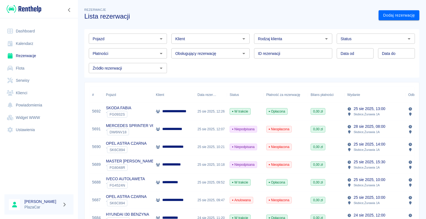
click at [144, 160] on div "MASTER [PERSON_NAME] ` FG8048R" at bounding box center [128, 165] width 50 height 18
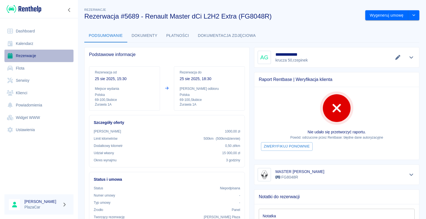
click at [35, 56] on link "Rezerwacje" at bounding box center [38, 56] width 69 height 12
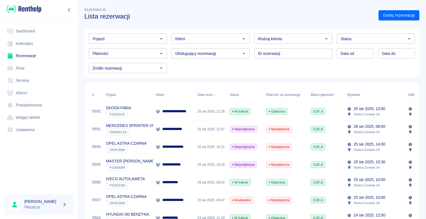
click at [140, 161] on div "MASTER [PERSON_NAME] ` FG8048R" at bounding box center [128, 165] width 50 height 18
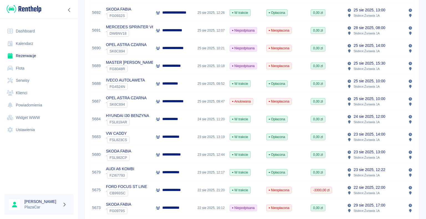
scroll to position [111, 0]
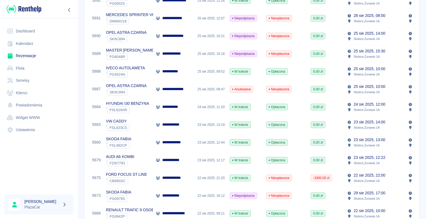
click at [184, 159] on p "**********" at bounding box center [173, 160] width 23 height 6
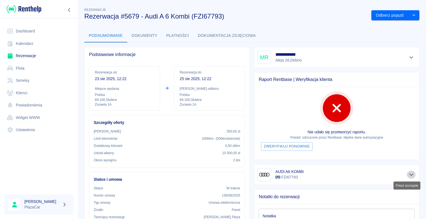
click at [409, 174] on icon "Pokaż szczegóły" at bounding box center [411, 174] width 4 height 2
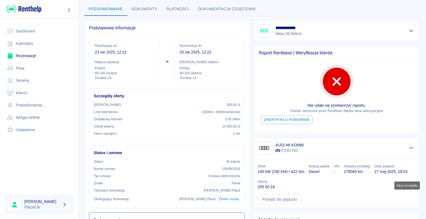
scroll to position [83, 0]
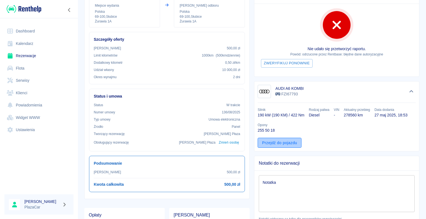
click at [279, 141] on link "Przejdź do pojazdu" at bounding box center [279, 143] width 44 height 10
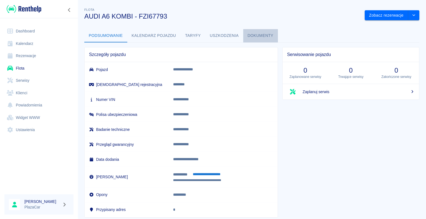
click at [259, 36] on button "Dokumenty" at bounding box center [260, 35] width 35 height 13
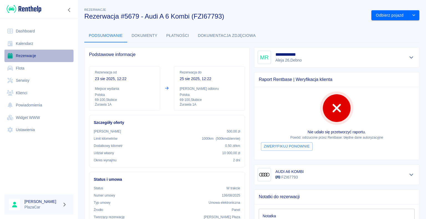
click at [28, 55] on link "Rezerwacje" at bounding box center [38, 56] width 69 height 12
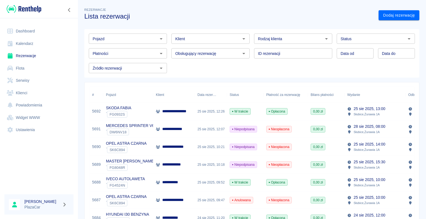
click at [405, 38] on icon "Otwórz" at bounding box center [408, 38] width 7 height 7
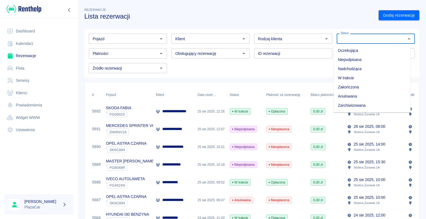
click at [382, 106] on li "Zarchiwizowana" at bounding box center [371, 105] width 77 height 9
type input "Zarchiwizowana"
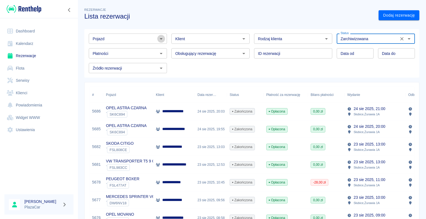
click at [159, 39] on icon "Otwórz" at bounding box center [161, 38] width 7 height 7
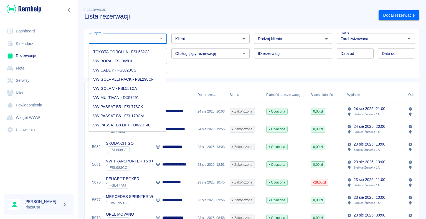
scroll to position [804, 0]
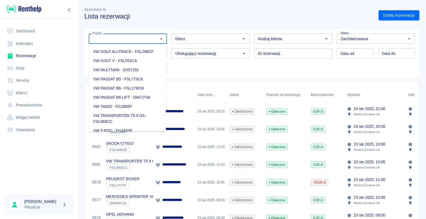
click at [139, 102] on li "VW PASSAT B8 LIFT - DW7JT40" at bounding box center [127, 97] width 77 height 9
type input "VW PASSAT B8 LIFT - DW7JT40"
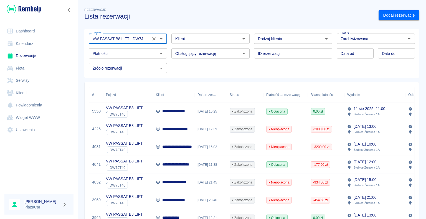
click at [171, 111] on p "**********" at bounding box center [176, 111] width 28 height 6
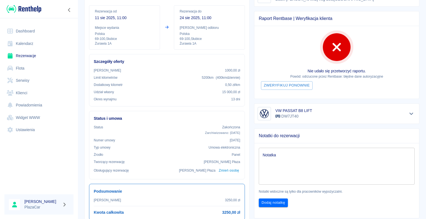
scroll to position [55, 0]
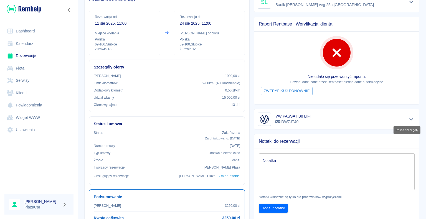
click at [408, 117] on icon "Pokaż szczegóły" at bounding box center [411, 119] width 6 height 5
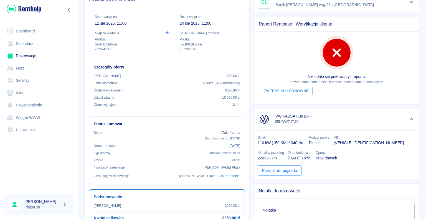
click at [275, 170] on link "Przejdź do pojazdu" at bounding box center [279, 170] width 44 height 10
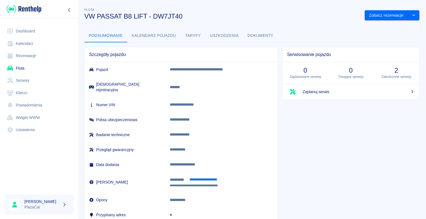
click at [259, 35] on button "Dokumenty" at bounding box center [260, 35] width 35 height 13
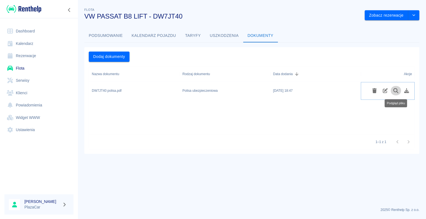
click at [395, 90] on icon "Podgląd pliku" at bounding box center [395, 90] width 6 height 5
click at [30, 54] on link "Rezerwacje" at bounding box center [38, 56] width 69 height 12
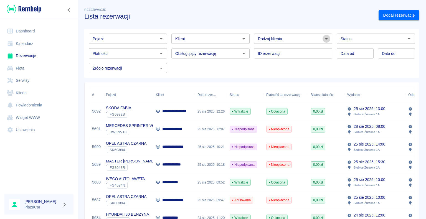
click at [323, 39] on icon "Otwórz" at bounding box center [326, 38] width 7 height 7
click at [304, 48] on li "Osoba prywatna" at bounding box center [290, 50] width 77 height 9
type input "Osoba prywatna"
click at [382, 14] on link "Dodaj rezerwację" at bounding box center [398, 15] width 41 height 10
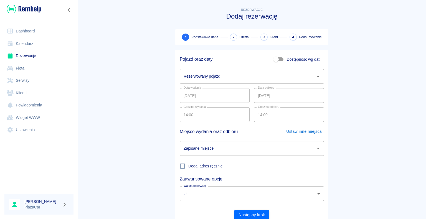
click at [315, 78] on icon "Otwórz" at bounding box center [317, 76] width 7 height 7
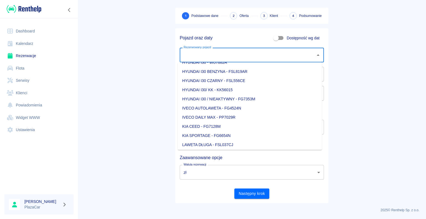
scroll to position [166, 0]
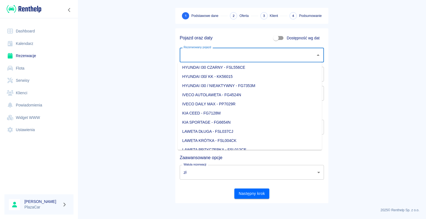
click at [240, 105] on li "IVECO DAILY MAX - PP7029R" at bounding box center [250, 103] width 144 height 9
type input "IVECO DAILY MAX - PP7029R"
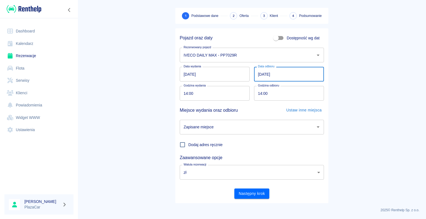
click at [259, 74] on input "[DATE]" at bounding box center [289, 74] width 70 height 15
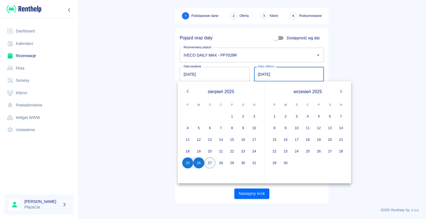
click at [211, 162] on button "27" at bounding box center [209, 162] width 11 height 11
type input "[DATE]"
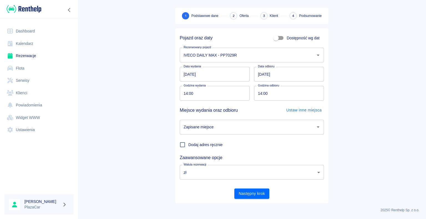
click at [317, 128] on icon "Otwórz" at bounding box center [317, 127] width 7 height 7
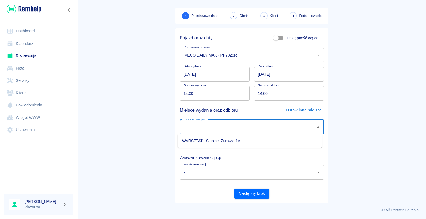
click at [300, 140] on li "WARSZTAT - Słubice, Żurawia 1A" at bounding box center [250, 140] width 144 height 9
type input "WARSZTAT - Słubice, Żurawia 1A"
click at [247, 194] on button "Następny krok" at bounding box center [251, 193] width 35 height 10
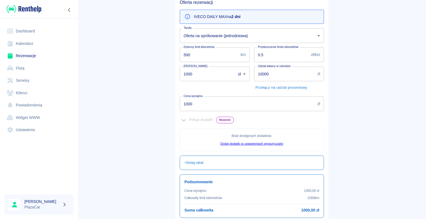
scroll to position [101, 0]
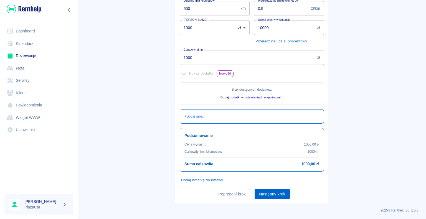
click at [268, 192] on button "Następny krok" at bounding box center [271, 194] width 35 height 10
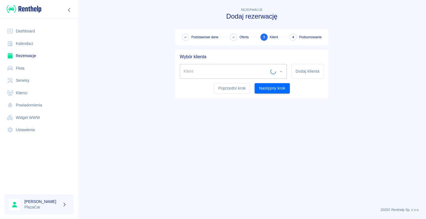
scroll to position [0, 0]
click at [196, 72] on input "Klient" at bounding box center [229, 71] width 94 height 10
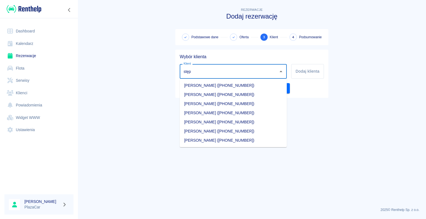
click at [214, 132] on li "[PERSON_NAME] ([PHONE_NUMBER])" at bounding box center [233, 131] width 107 height 9
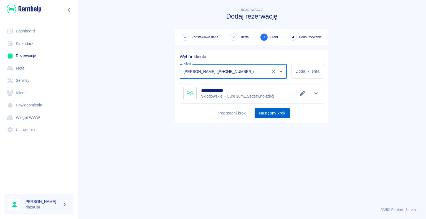
type input "[PERSON_NAME] ([PHONE_NUMBER])"
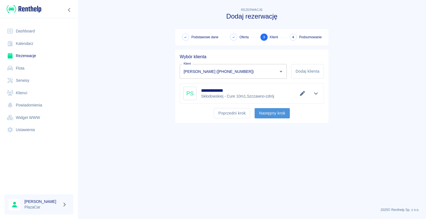
click at [268, 112] on button "Następny krok" at bounding box center [271, 113] width 35 height 10
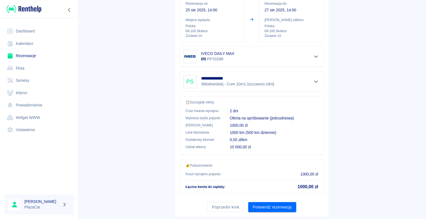
scroll to position [79, 0]
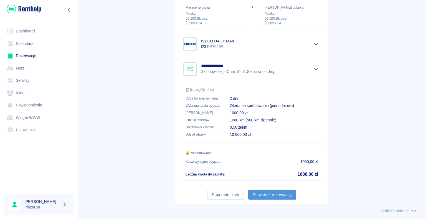
click at [269, 194] on button "Potwierdź rezerwację" at bounding box center [272, 195] width 48 height 10
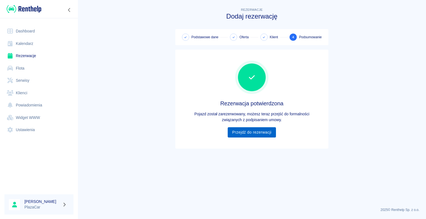
click at [250, 129] on link "Przejdź do rezerwacji" at bounding box center [251, 132] width 48 height 10
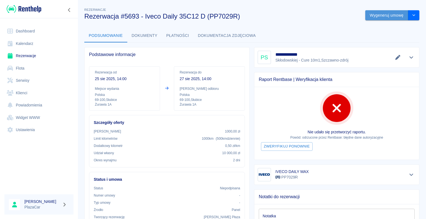
click at [375, 15] on button "Wygeneruj umowę" at bounding box center [386, 15] width 43 height 10
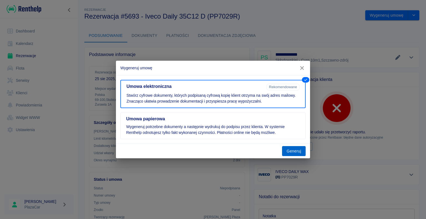
click at [295, 151] on button "Generuj" at bounding box center [294, 151] width 24 height 10
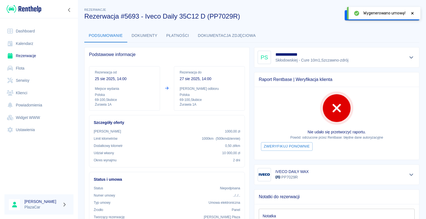
click at [411, 14] on icon at bounding box center [412, 13] width 2 height 2
click at [361, 14] on button "Podpisz umowę elektroniczną" at bounding box center [375, 15] width 63 height 10
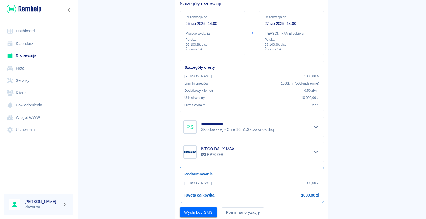
scroll to position [37, 0]
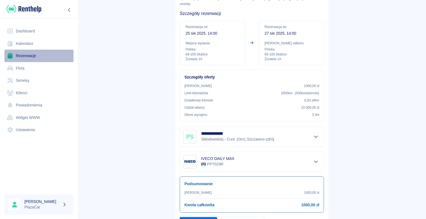
click at [29, 54] on link "Rezerwacje" at bounding box center [38, 56] width 69 height 12
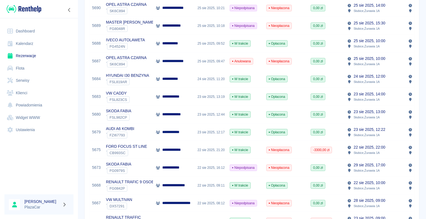
scroll to position [166, 0]
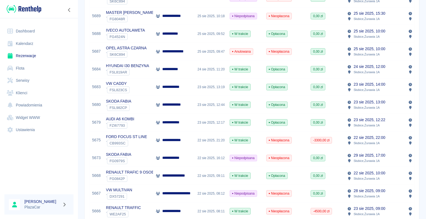
click at [184, 124] on p "**********" at bounding box center [173, 122] width 23 height 6
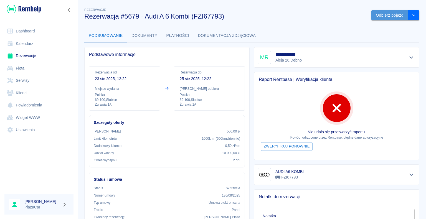
click at [378, 15] on button "Odbierz pojazd" at bounding box center [389, 15] width 37 height 10
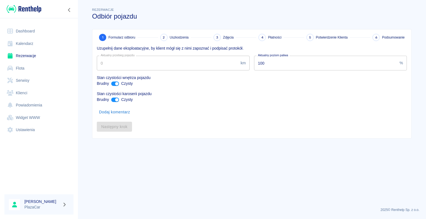
type input "278560"
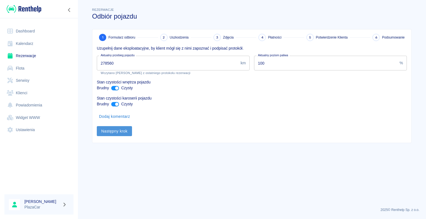
click at [117, 130] on button "Następny krok" at bounding box center [114, 131] width 35 height 10
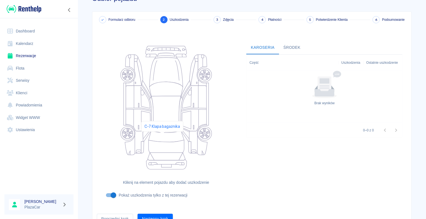
scroll to position [45, 0]
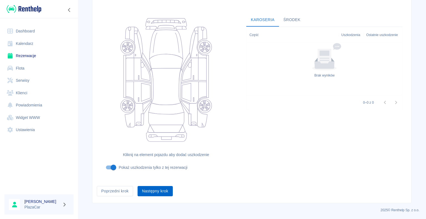
click at [150, 189] on button "Następny krok" at bounding box center [154, 191] width 35 height 10
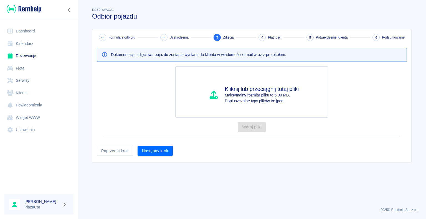
scroll to position [0, 0]
click at [153, 150] on button "Następny krok" at bounding box center [154, 151] width 35 height 10
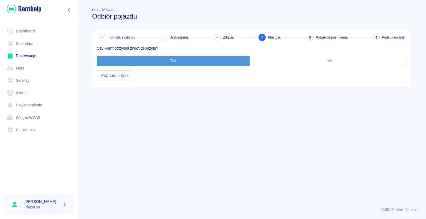
click at [173, 61] on button "Tak" at bounding box center [173, 61] width 153 height 10
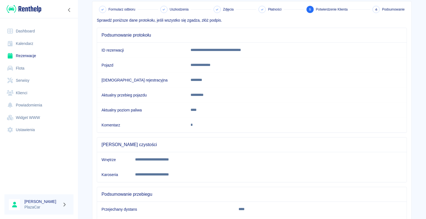
scroll to position [77, 0]
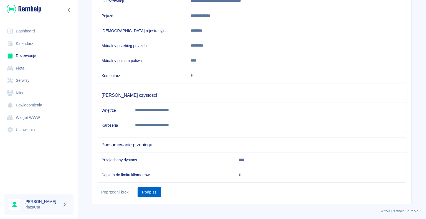
click at [145, 189] on button "Podpisz" at bounding box center [149, 192] width 24 height 10
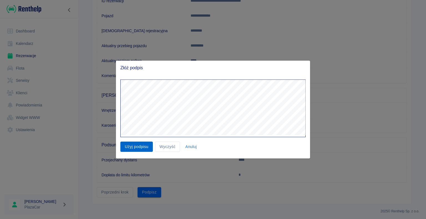
click at [134, 146] on button "Użyj podpisu" at bounding box center [136, 147] width 32 height 10
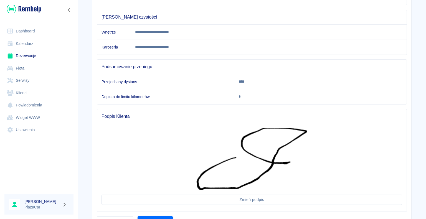
scroll to position [184, 0]
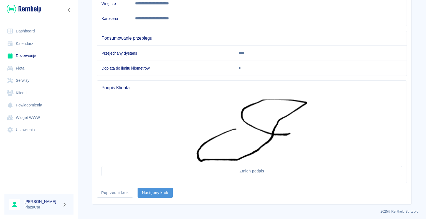
click at [150, 191] on button "Następny krok" at bounding box center [154, 193] width 35 height 10
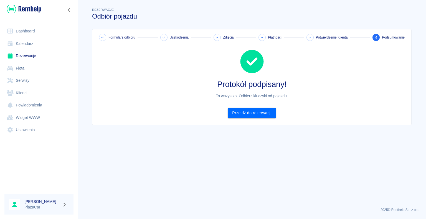
scroll to position [0, 0]
click at [253, 112] on link "Przejdź do rezerwacji" at bounding box center [251, 113] width 48 height 10
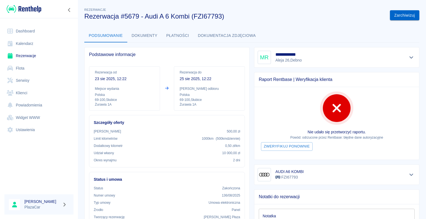
click at [397, 15] on button "Zarchiwizuj" at bounding box center [404, 15] width 29 height 10
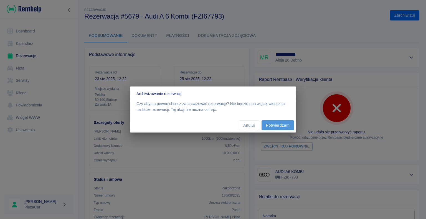
click at [283, 125] on button "Potwierdzam" at bounding box center [277, 125] width 32 height 10
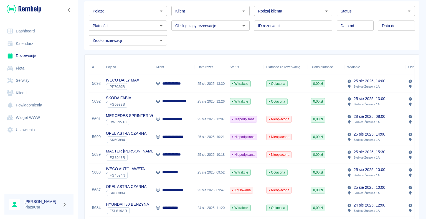
scroll to position [55, 0]
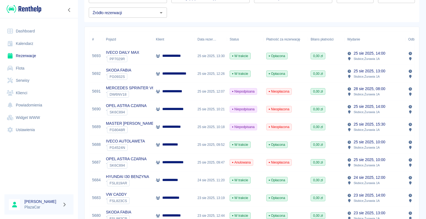
click at [346, 57] on div "[DATE] 14:00 Słubice , Żurawia 1A" at bounding box center [374, 56] width 61 height 18
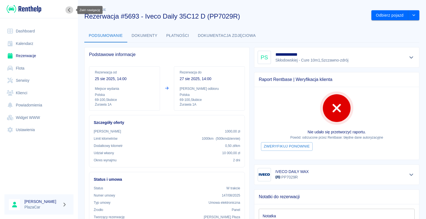
click at [69, 12] on icon "Zwiń nawigację" at bounding box center [69, 10] width 6 height 4
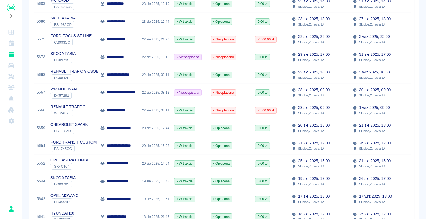
scroll to position [277, 0]
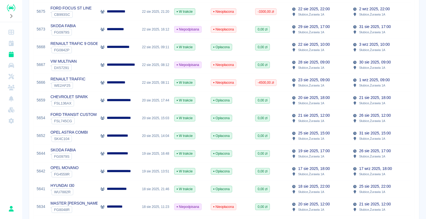
click at [88, 134] on p "OPEL ASTRA COMBI" at bounding box center [68, 132] width 37 height 6
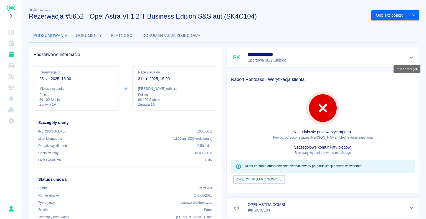
click at [408, 57] on icon "Pokaż szczegóły" at bounding box center [411, 57] width 6 height 5
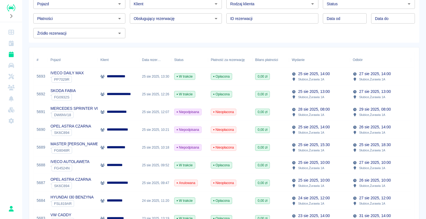
scroll to position [28, 0]
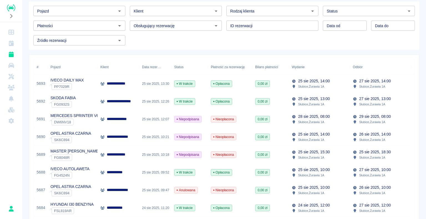
click at [309, 12] on icon "Otwórz" at bounding box center [312, 11] width 7 height 7
click at [275, 22] on li "Osoba prywatna" at bounding box center [269, 22] width 91 height 9
type input "Osoba prywatna"
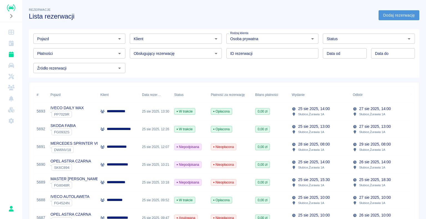
click at [383, 16] on link "Dodaj rezerwację" at bounding box center [398, 15] width 41 height 10
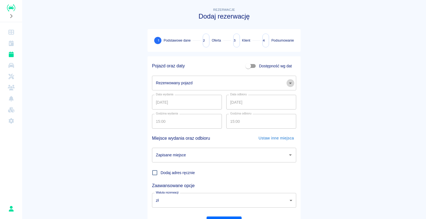
click at [289, 83] on icon "Otwórz" at bounding box center [290, 83] width 3 height 1
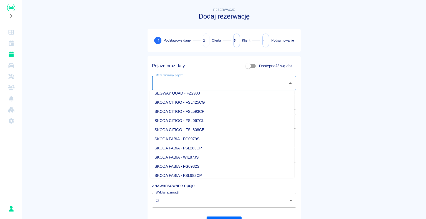
scroll to position [582, 0]
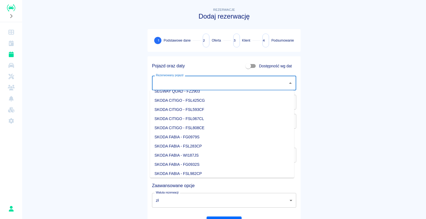
click at [209, 119] on li "SKODA CITIGO - FSL067CL" at bounding box center [222, 118] width 144 height 9
type input "SKODA CITIGO - FSL067CL"
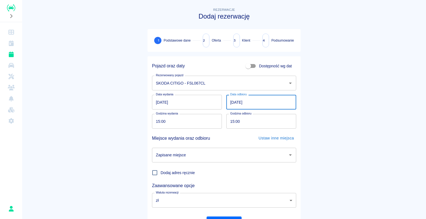
click at [232, 102] on input "[DATE]" at bounding box center [261, 102] width 70 height 15
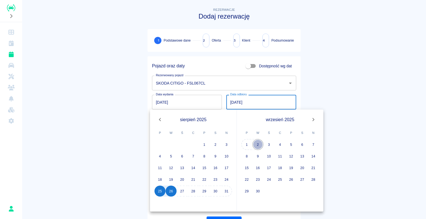
click at [258, 143] on button "2" at bounding box center [257, 144] width 11 height 11
type input "[DATE]"
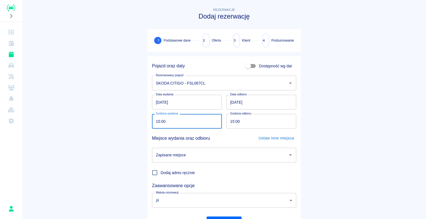
click at [157, 120] on input "15:00" at bounding box center [185, 121] width 66 height 15
type input "14:30"
click at [119, 122] on main "Rezerwacje Dodaj rezerwację 1 Podstawowe dane 2 Oferta 3 Klient 4 Podsumowanie …" at bounding box center [223, 119] width 403 height 224
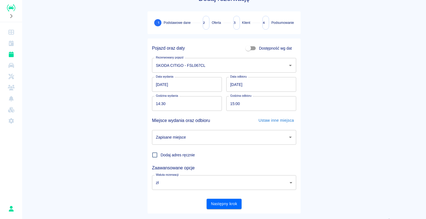
scroll to position [28, 0]
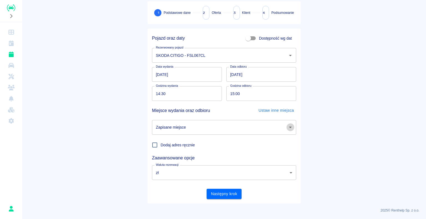
click at [288, 126] on icon "Otwórz" at bounding box center [290, 127] width 7 height 7
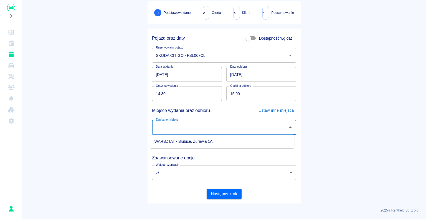
click at [245, 142] on li "WARSZTAT - Słubice, Żurawia 1A" at bounding box center [222, 141] width 144 height 9
type input "WARSZTAT - Słubice, Żurawia 1A"
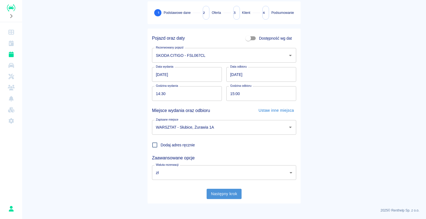
click at [219, 194] on button "Następny krok" at bounding box center [223, 194] width 35 height 10
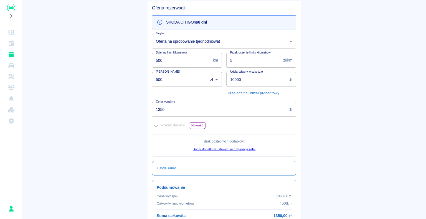
scroll to position [107, 0]
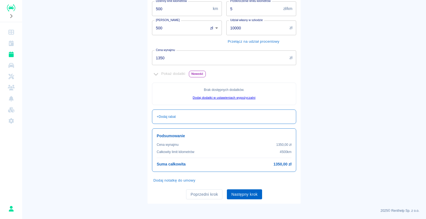
click at [243, 193] on button "Następny krok" at bounding box center [244, 194] width 35 height 10
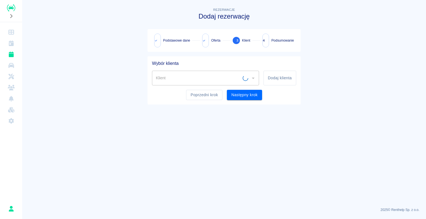
scroll to position [0, 0]
click at [272, 78] on button "Dodaj klienta" at bounding box center [279, 78] width 33 height 15
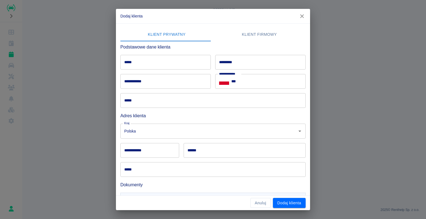
click at [134, 82] on input "**********" at bounding box center [165, 81] width 90 height 15
type input "*"
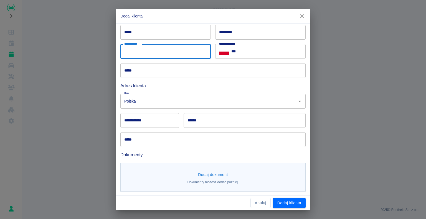
scroll to position [30, 0]
click at [131, 30] on input "*****" at bounding box center [165, 32] width 90 height 15
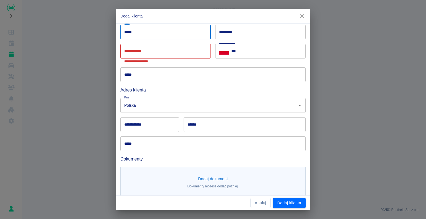
type input "*****"
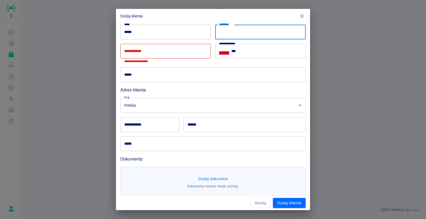
click at [221, 31] on input "*********" at bounding box center [260, 32] width 90 height 15
type input "**********"
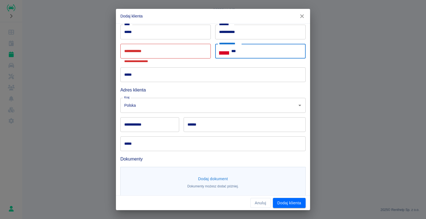
click at [238, 50] on input "***" at bounding box center [268, 51] width 74 height 15
click at [343, 51] on div "**********" at bounding box center [213, 109] width 426 height 219
click at [235, 51] on input "***" at bounding box center [268, 51] width 74 height 15
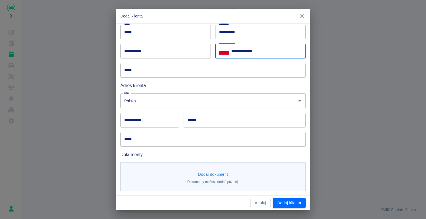
type input "**********"
click at [129, 51] on input "**********" at bounding box center [165, 51] width 90 height 15
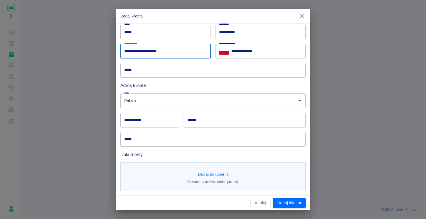
type input "**********"
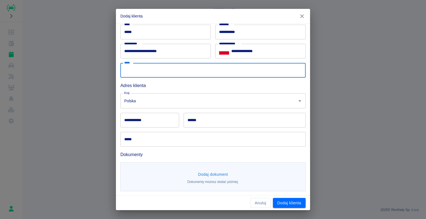
click at [142, 70] on input "*****" at bounding box center [212, 70] width 185 height 15
click at [129, 68] on input "*****" at bounding box center [212, 70] width 185 height 15
type input "*********"
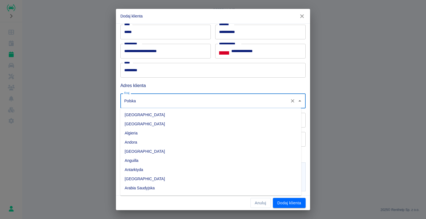
click at [145, 98] on input "Polska" at bounding box center [205, 101] width 165 height 10
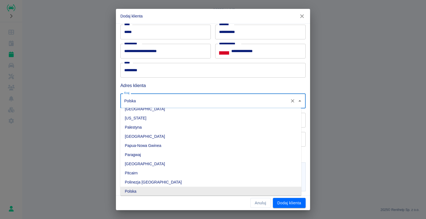
click at [84, 96] on div "**********" at bounding box center [213, 109] width 426 height 219
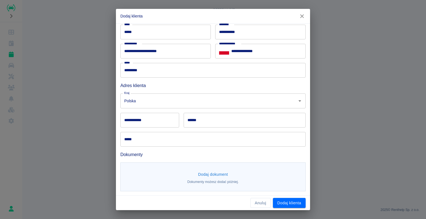
click at [143, 120] on input "**********" at bounding box center [149, 120] width 59 height 15
type input "******"
type input "********"
type input "**********"
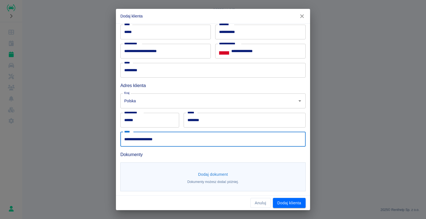
click at [160, 139] on input "**********" at bounding box center [212, 139] width 185 height 15
click at [136, 120] on input "******" at bounding box center [149, 120] width 59 height 15
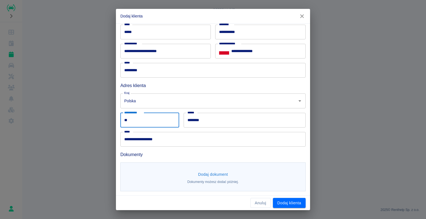
type input "*"
type input "******"
click at [201, 120] on input "********" at bounding box center [244, 120] width 122 height 15
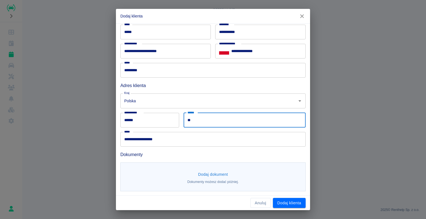
type input "*"
type input "*********"
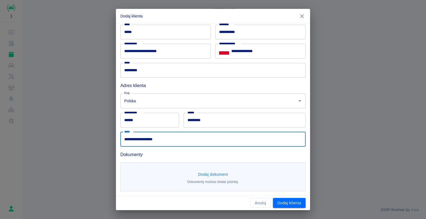
click at [161, 138] on input "**********" at bounding box center [212, 139] width 185 height 15
type input "*"
type input "**********"
click at [210, 173] on button "Dodaj dokument" at bounding box center [213, 174] width 34 height 10
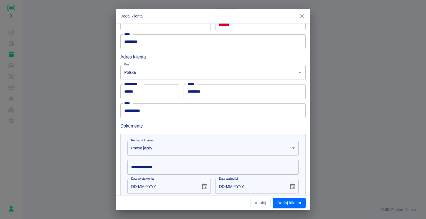
scroll to position [86, 0]
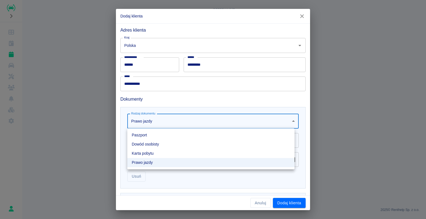
click at [288, 120] on body "**********" at bounding box center [213, 109] width 426 height 219
click at [260, 153] on li "Karta pobytu" at bounding box center [210, 153] width 167 height 9
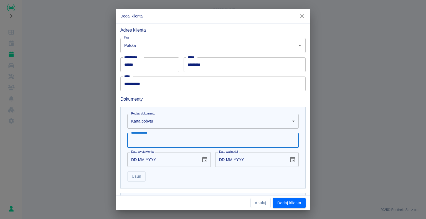
click at [143, 141] on input "**********" at bounding box center [212, 140] width 171 height 15
type input "*********"
click at [135, 158] on input "DD-MM-YYYY" at bounding box center [162, 159] width 70 height 15
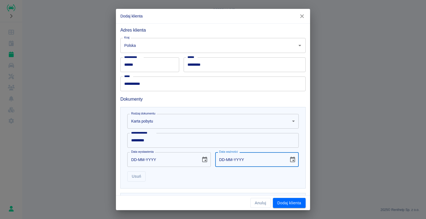
click at [222, 160] on input "DD-MM-YYYY" at bounding box center [250, 159] width 70 height 15
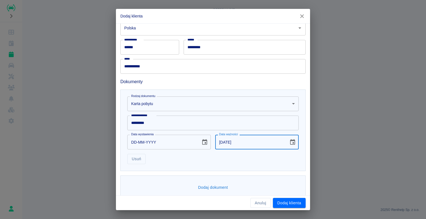
scroll to position [111, 0]
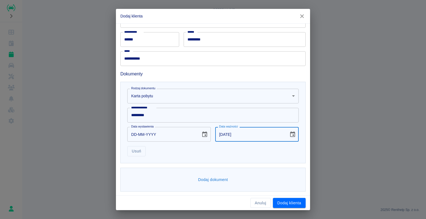
type input "[DATE]"
click at [136, 134] on input "DD-MM-YYYY" at bounding box center [162, 134] width 70 height 15
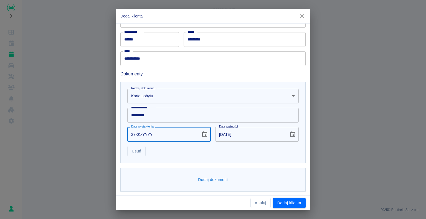
type input "27-01-0002"
type input "27-01-0012"
type input "27-01-0022"
type input "27-01-0032"
type input "27-01-0220"
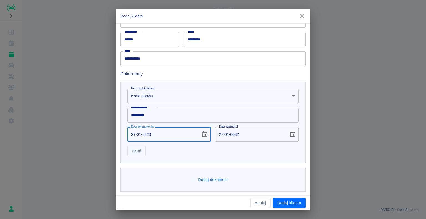
type input "27-01-0230"
type input "[DATE]"
click at [152, 133] on input "[DATE]" at bounding box center [162, 134] width 70 height 15
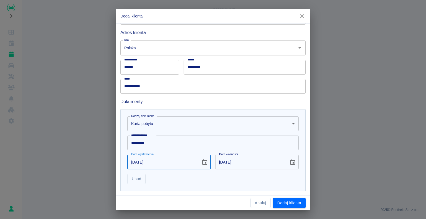
click at [150, 161] on input "[DATE]" at bounding box center [162, 162] width 70 height 15
type input "27-01-YYYY"
type input "DD-MM-YYYY"
type input "27-01-0002"
type input "27-01-0012"
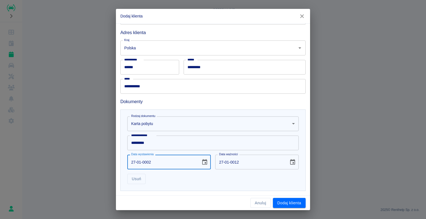
type input "27-01-0020"
type input "27-01-0030"
type input "27-01-0202"
type input "27-01-0212"
type input "[DATE]"
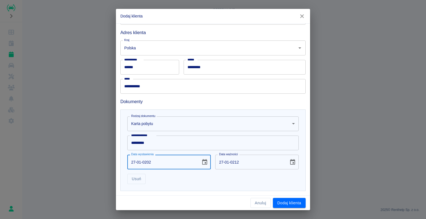
type input "[DATE]"
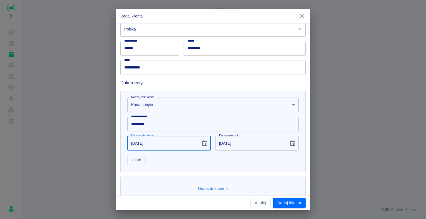
scroll to position [111, 0]
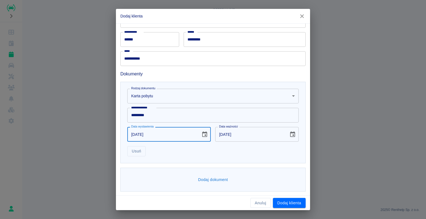
type input "[DATE]"
click at [209, 178] on button "Dodaj dokument" at bounding box center [213, 180] width 34 height 10
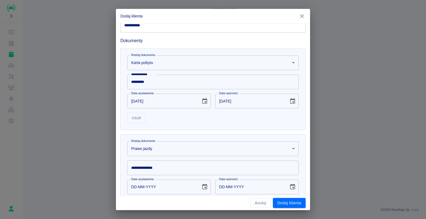
scroll to position [194, 0]
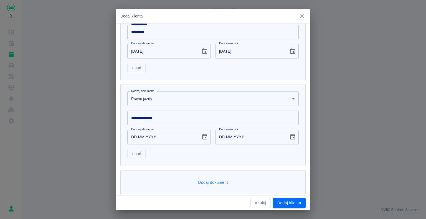
click at [142, 118] on input "**********" at bounding box center [212, 118] width 171 height 15
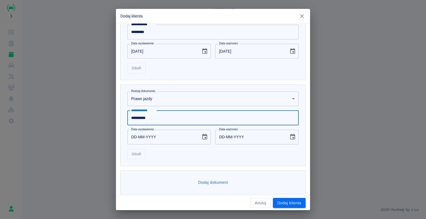
type input "**********"
click at [140, 136] on input "DD-MM-YYYY" at bounding box center [162, 137] width 70 height 15
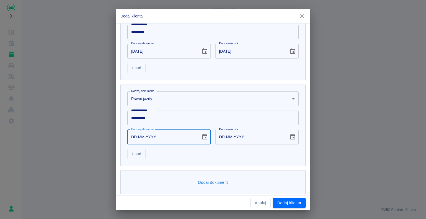
click at [135, 138] on input "DD-MM-YYYY" at bounding box center [162, 137] width 70 height 15
type input "14-04-0002"
type input "14-04-0012"
type input "14-04-0020"
type input "14-04-0030"
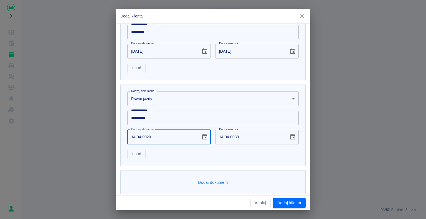
type input "14-04-0202"
type input "14-04-0212"
type input "[DATE]"
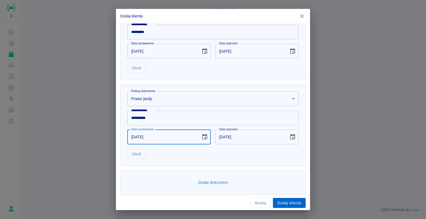
click at [282, 202] on button "Dodaj klienta" at bounding box center [289, 203] width 33 height 10
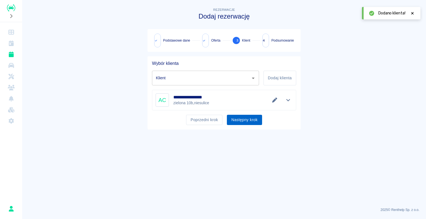
click at [239, 118] on button "Następny krok" at bounding box center [244, 120] width 35 height 10
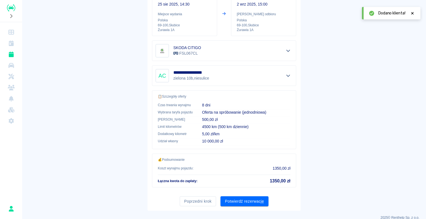
scroll to position [85, 0]
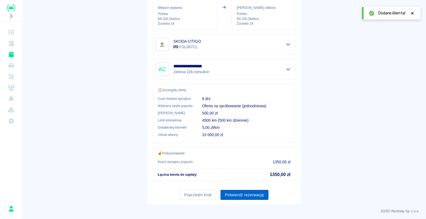
click at [241, 193] on button "Potwierdź rezerwację" at bounding box center [244, 195] width 48 height 10
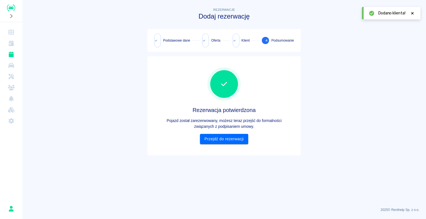
scroll to position [0, 0]
click at [222, 138] on link "Przejdź do rezerwacji" at bounding box center [224, 139] width 48 height 10
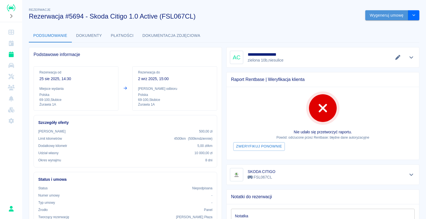
click at [379, 16] on button "Wygeneruj umowę" at bounding box center [386, 15] width 43 height 10
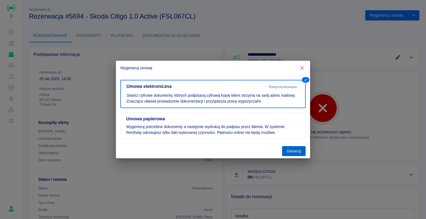
click at [293, 149] on button "Generuj" at bounding box center [294, 151] width 24 height 10
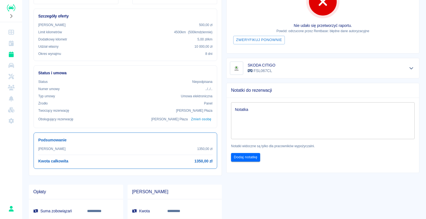
scroll to position [111, 0]
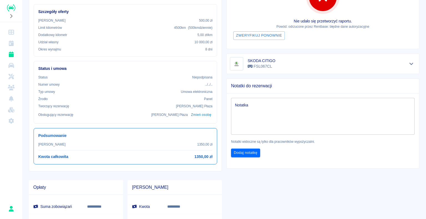
click at [241, 104] on textarea "Notatka" at bounding box center [323, 116] width 176 height 28
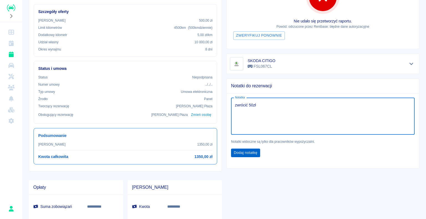
type textarea "zwrócić 50zł"
click at [241, 151] on button "Dodaj notatkę" at bounding box center [245, 153] width 29 height 9
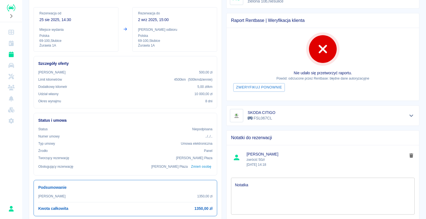
scroll to position [55, 0]
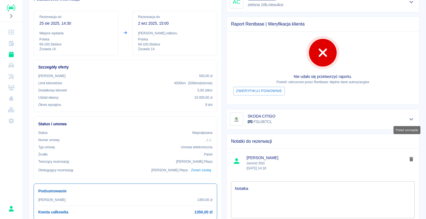
click at [408, 118] on icon "Pokaż szczegóły" at bounding box center [411, 119] width 6 height 5
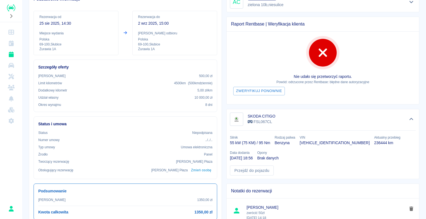
scroll to position [0, 0]
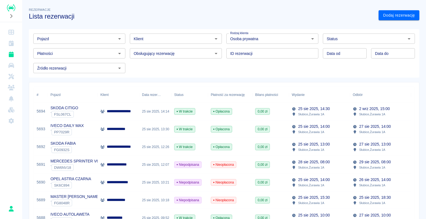
click at [12, 6] on img "Renthelp" at bounding box center [11, 7] width 8 height 7
click at [256, 182] on span "0,00 zł" at bounding box center [262, 182] width 14 height 5
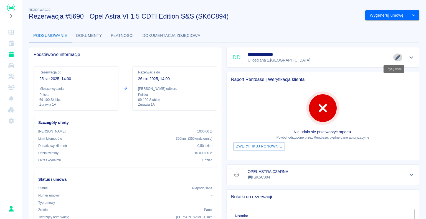
click at [395, 57] on icon "Edytuj dane" at bounding box center [397, 57] width 5 height 5
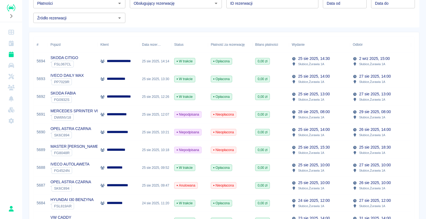
scroll to position [55, 0]
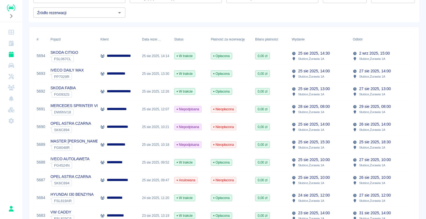
click at [130, 146] on p "**********" at bounding box center [119, 145] width 25 height 6
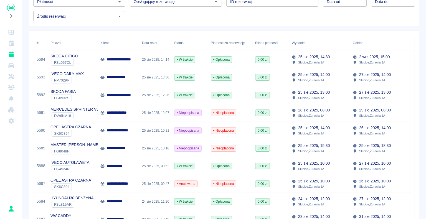
scroll to position [55, 0]
